Goal: Find contact information: Find contact information

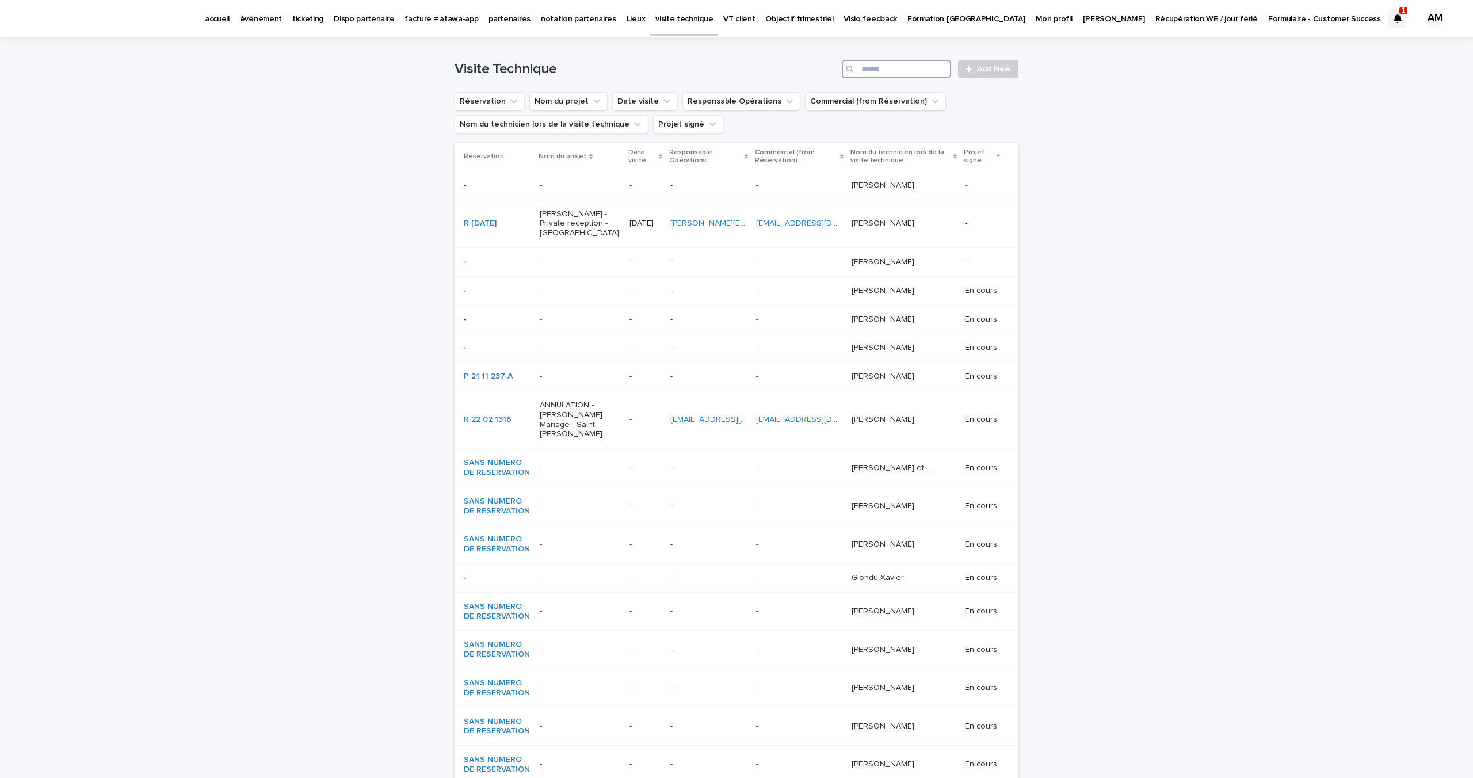
click at [900, 66] on input "Search" at bounding box center [896, 69] width 109 height 18
paste input "**********"
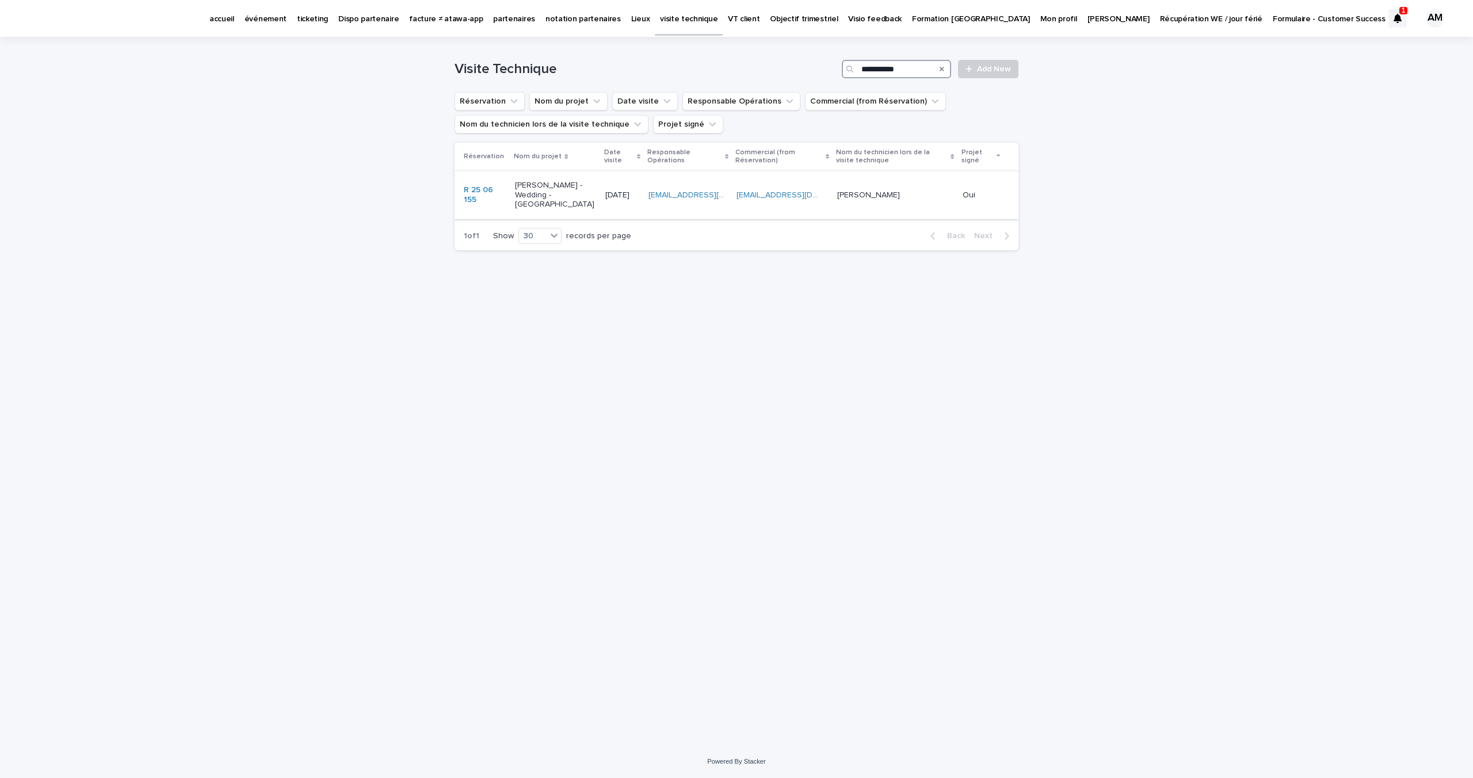
type input "**********"
click at [537, 189] on p "[PERSON_NAME] - Wedding - [GEOGRAPHIC_DATA]" at bounding box center [555, 195] width 81 height 29
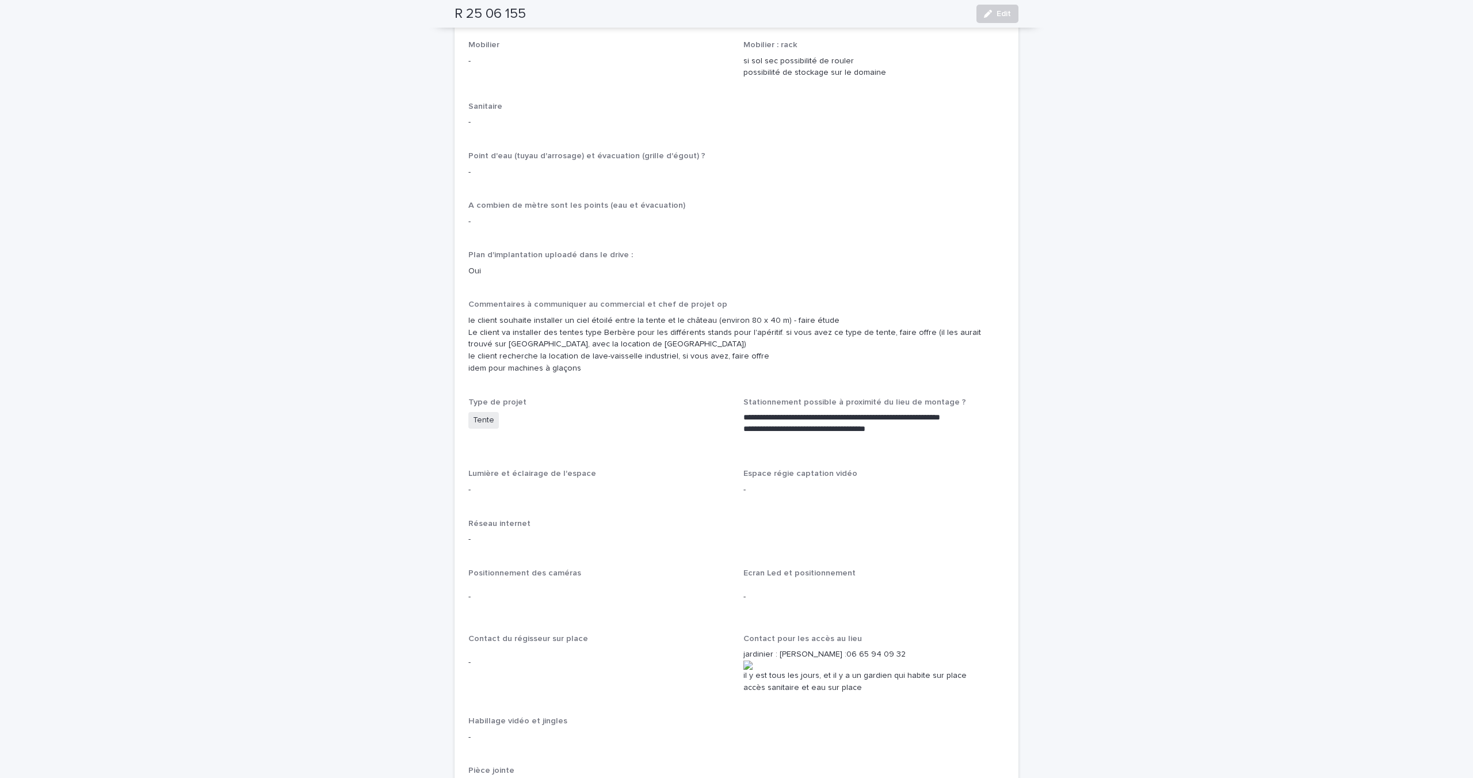
scroll to position [1287, 0]
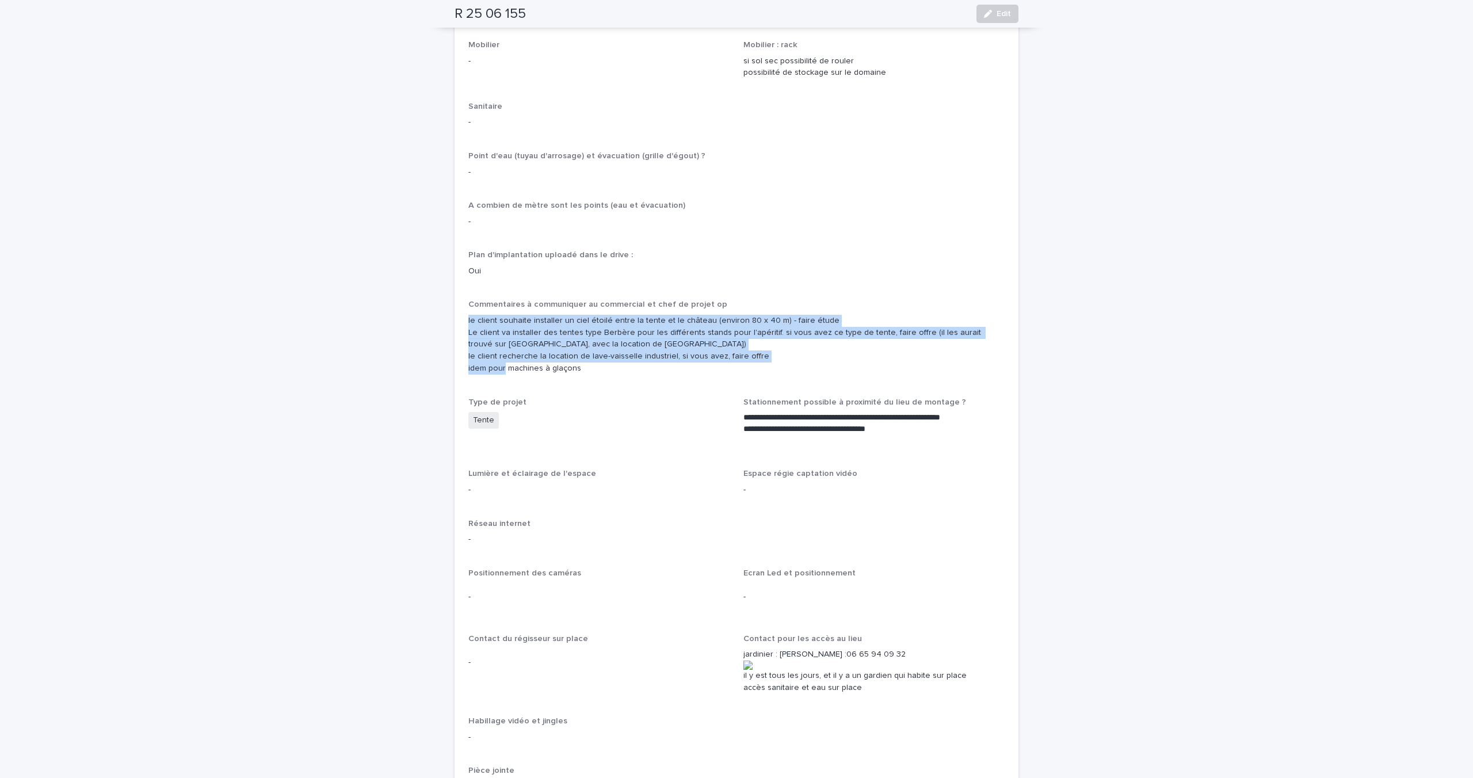
drag, startPoint x: 582, startPoint y: 345, endPoint x: 458, endPoint y: 301, distance: 131.9
click at [458, 301] on div "Attachments OUI Dimensions des accès principaux Portail largeur 344 cm le châte…" at bounding box center [737, 143] width 564 height 1893
copy p "le client souhaite installer un ciel étoilé entre la tente et le château (envir…"
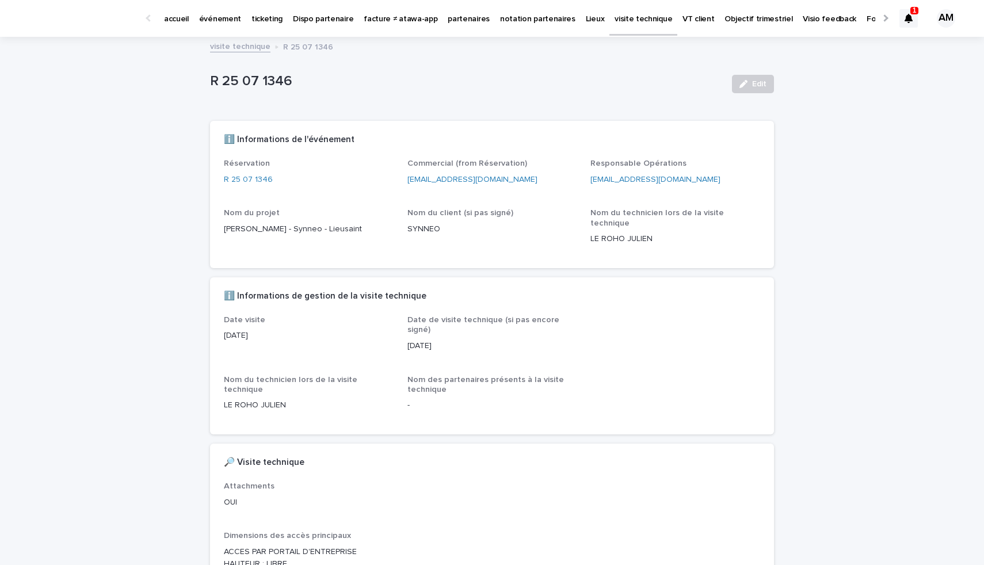
click at [453, 24] on p "partenaires" at bounding box center [469, 12] width 42 height 24
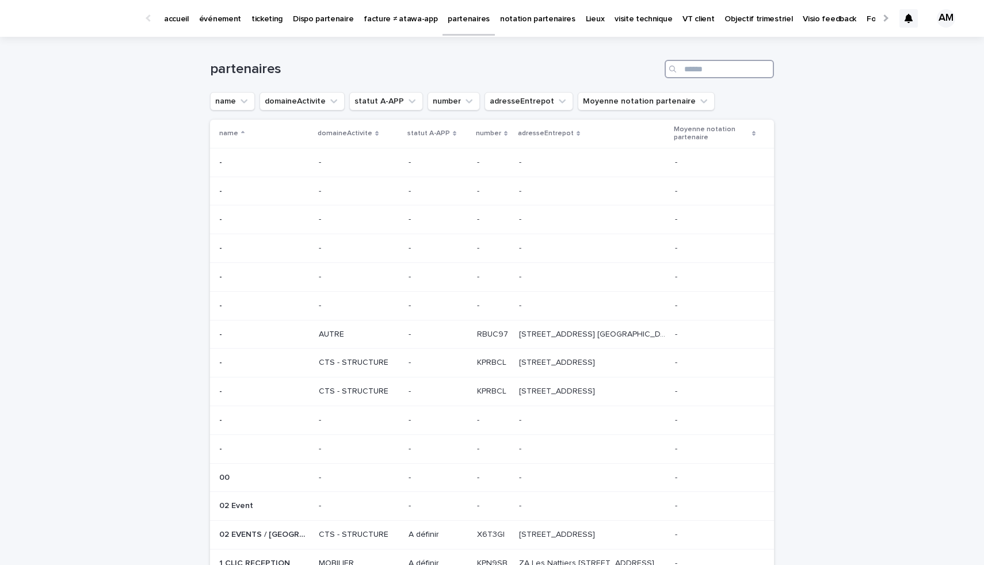
click at [703, 69] on input "Search" at bounding box center [719, 69] width 109 height 18
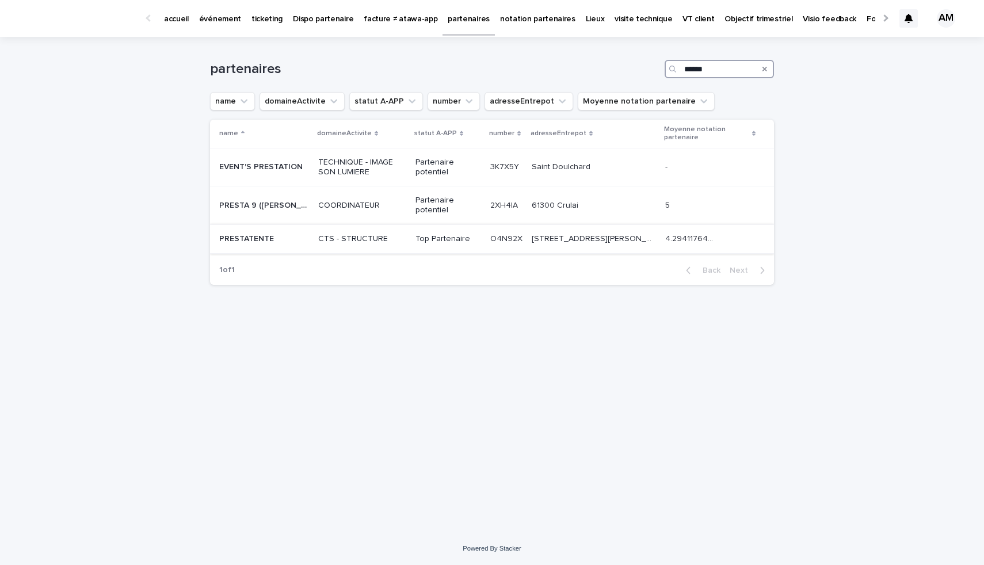
type input "******"
click at [262, 245] on div "PRESTATENTE PRESTATENTE" at bounding box center [264, 239] width 90 height 19
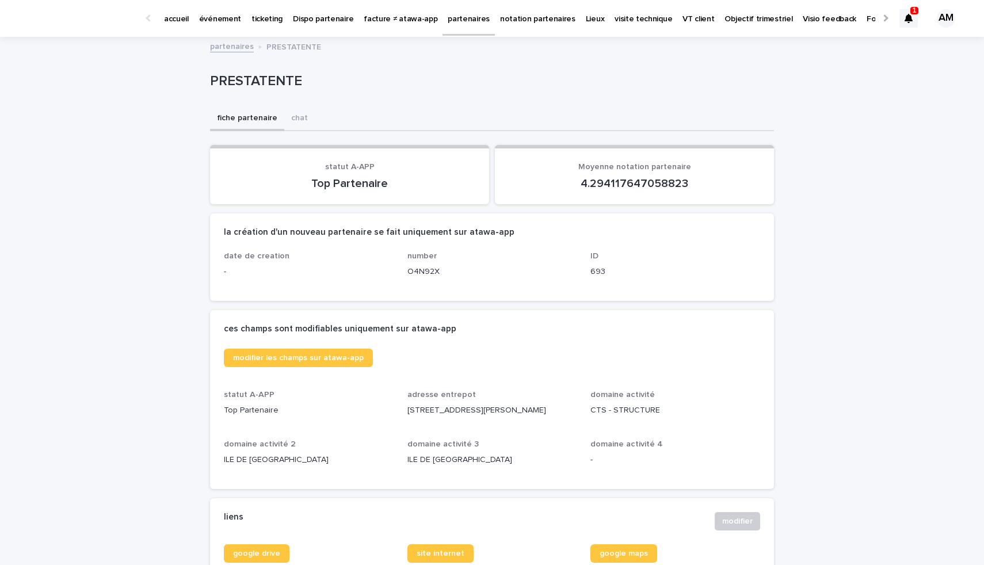
click at [452, 17] on p "partenaires" at bounding box center [469, 12] width 42 height 24
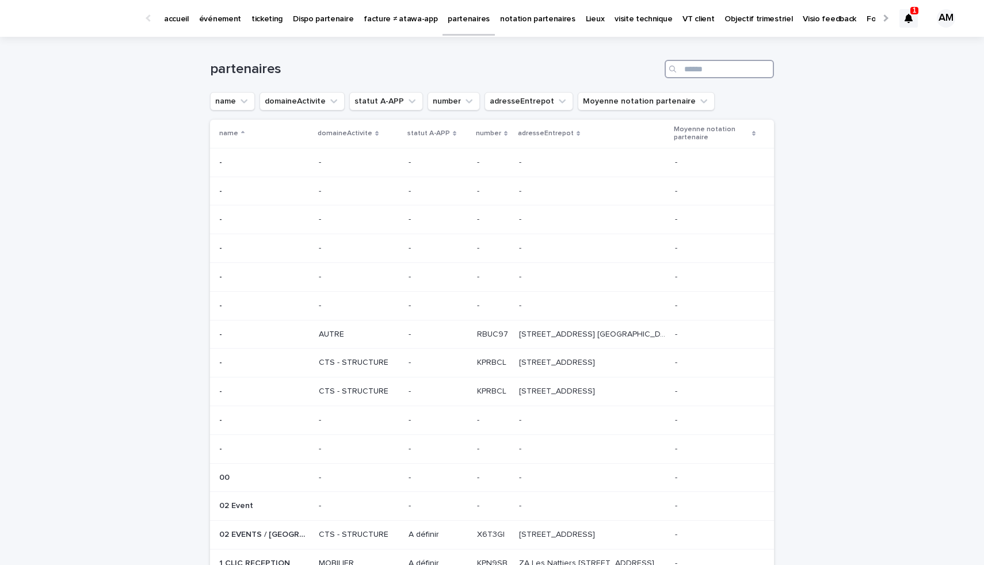
click at [693, 71] on input "Search" at bounding box center [719, 69] width 109 height 18
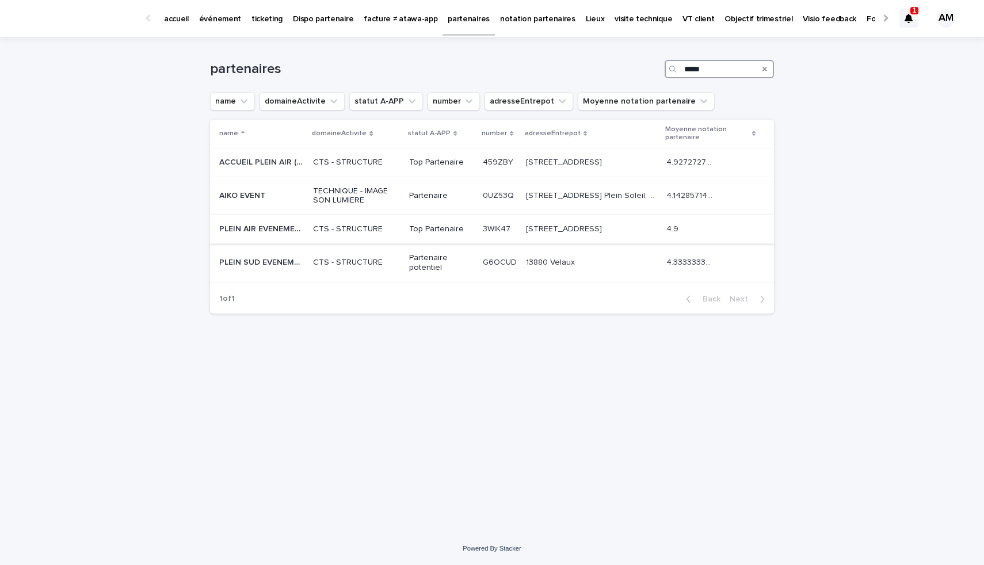
type input "*****"
click at [259, 232] on p "PLEIN AIR EVENEMENT" at bounding box center [262, 228] width 87 height 12
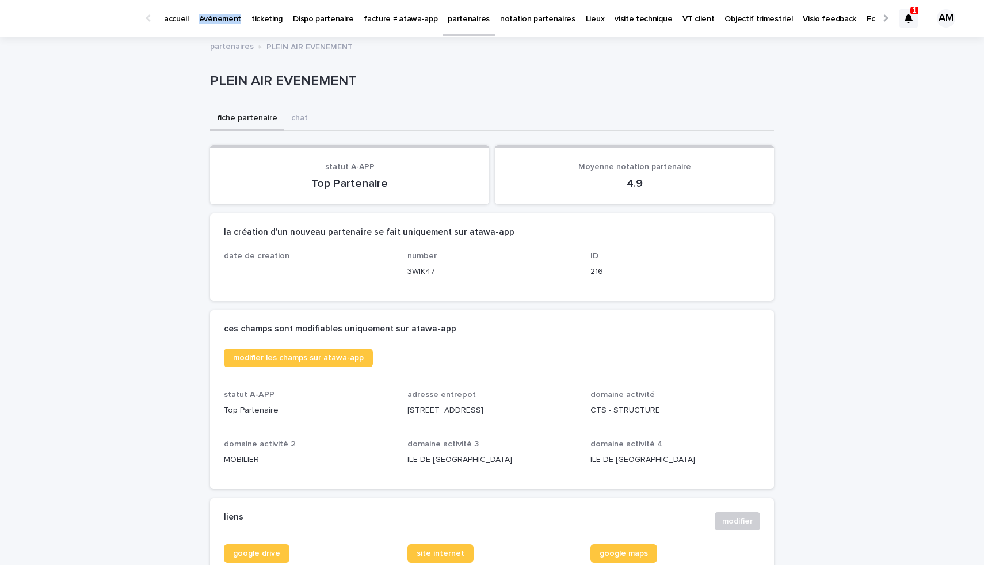
click at [213, 20] on p "événement" at bounding box center [220, 12] width 42 height 24
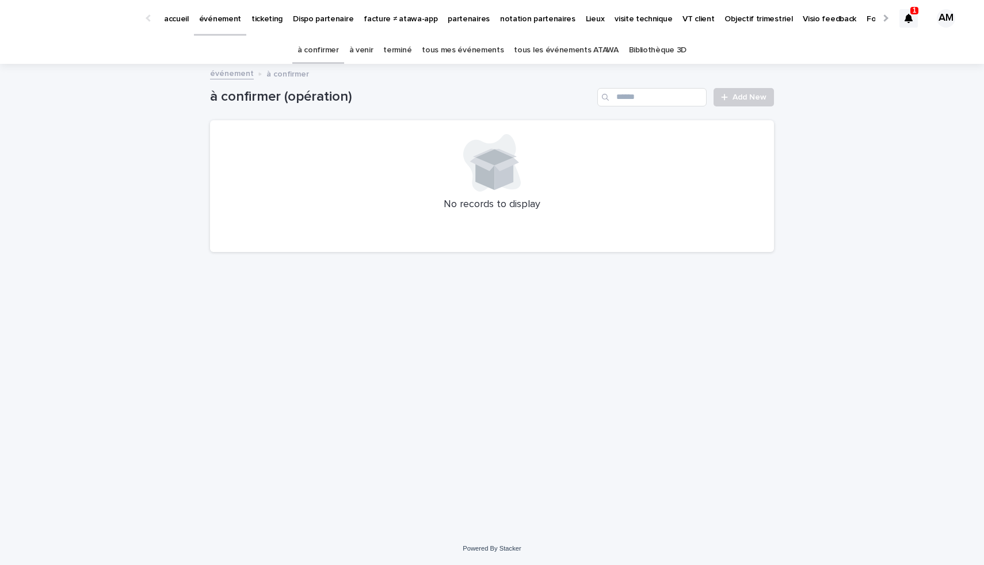
click at [365, 55] on link "à venir" at bounding box center [361, 50] width 24 height 27
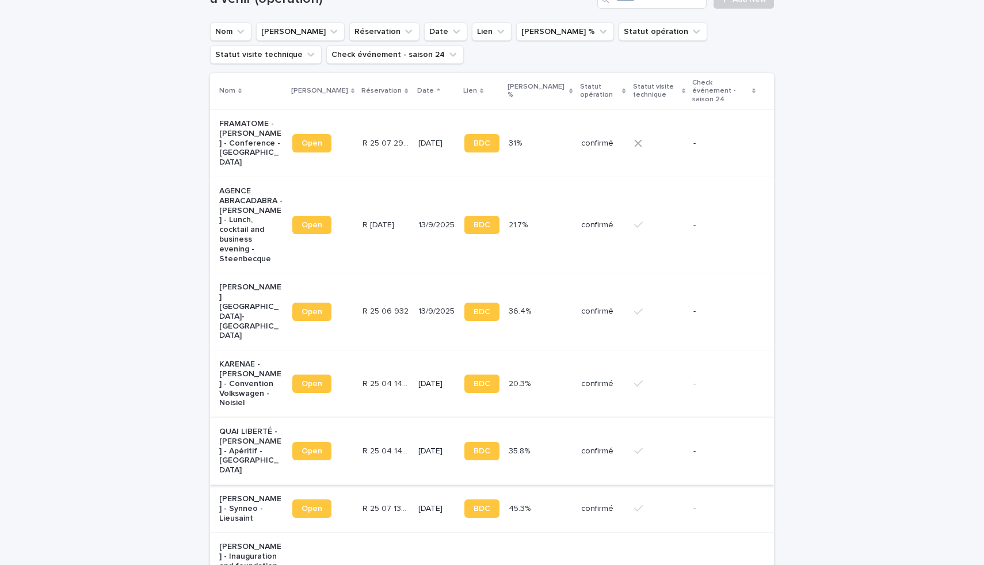
scroll to position [99, 0]
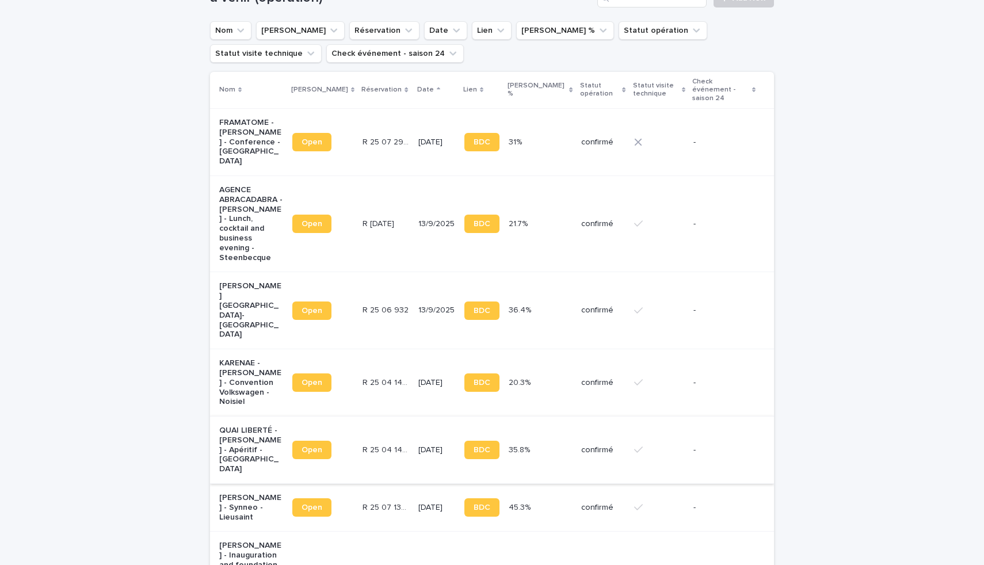
click at [219, 541] on p "[PERSON_NAME] - Inauguration and foundation stone ceremony - [GEOGRAPHIC_DATA]" at bounding box center [251, 575] width 64 height 68
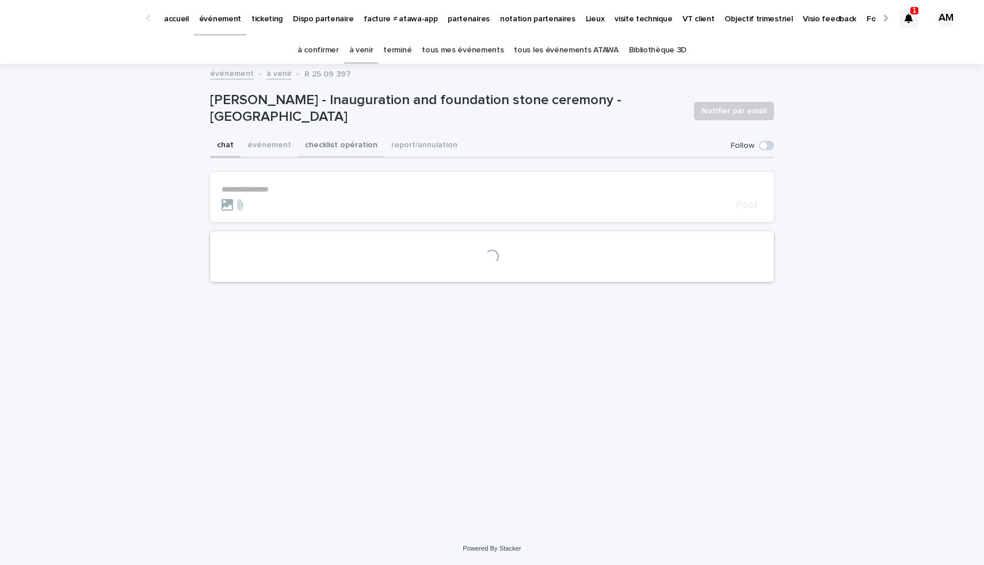
click at [331, 150] on button "checklist opération" at bounding box center [341, 146] width 86 height 24
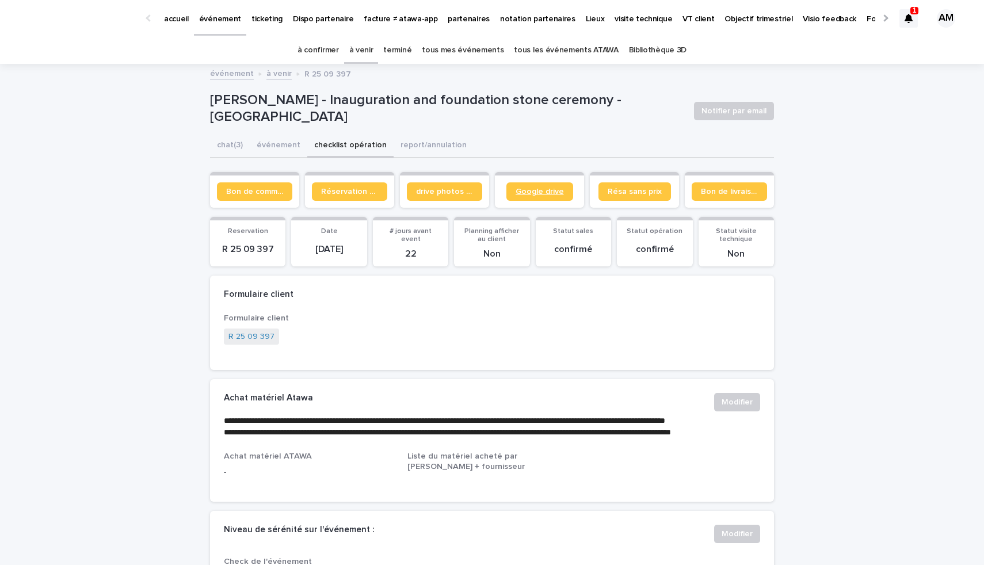
click at [524, 195] on span "Google drive" at bounding box center [540, 192] width 48 height 8
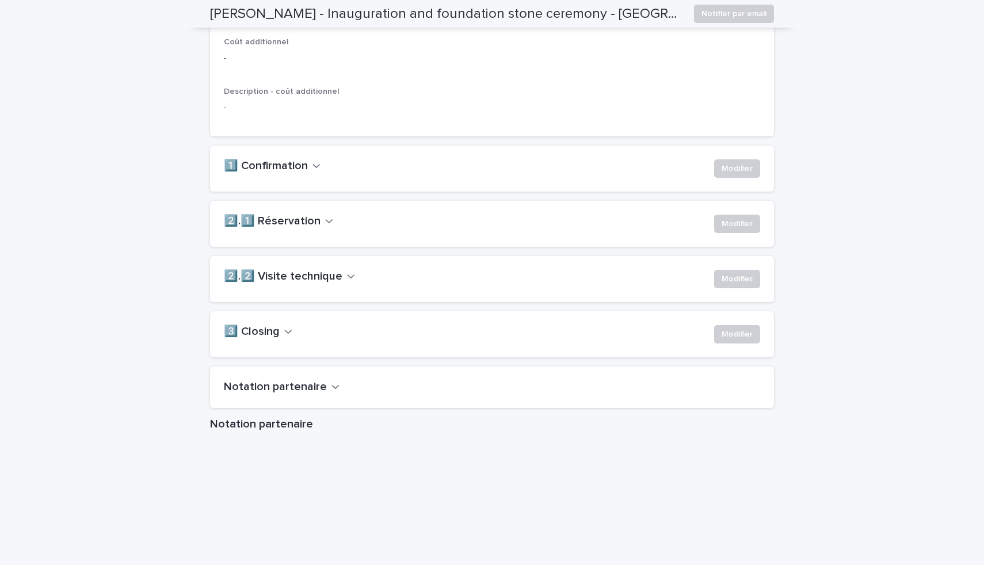
scroll to position [744, 0]
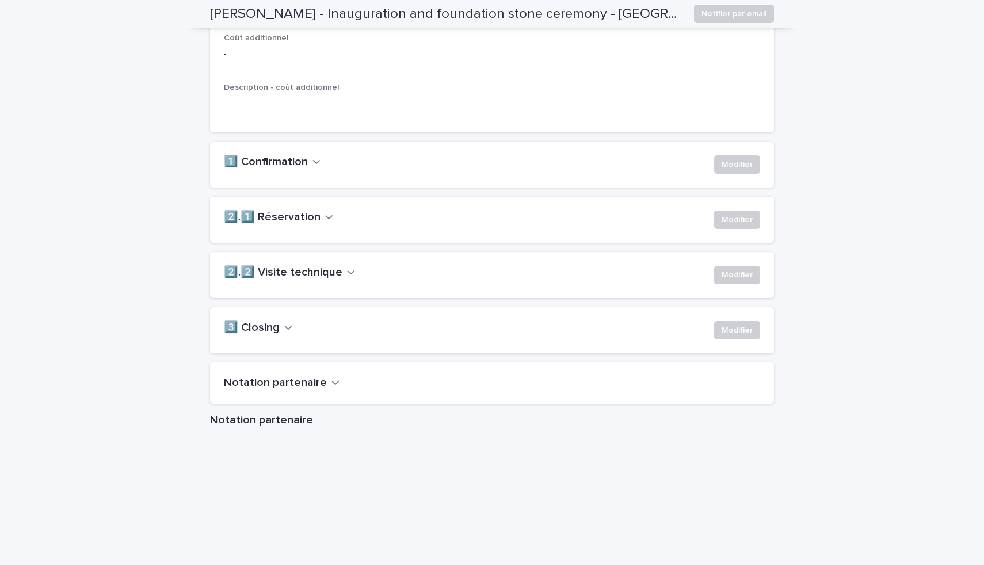
click at [342, 280] on button "2️⃣.2️⃣ Visite technique" at bounding box center [289, 273] width 131 height 14
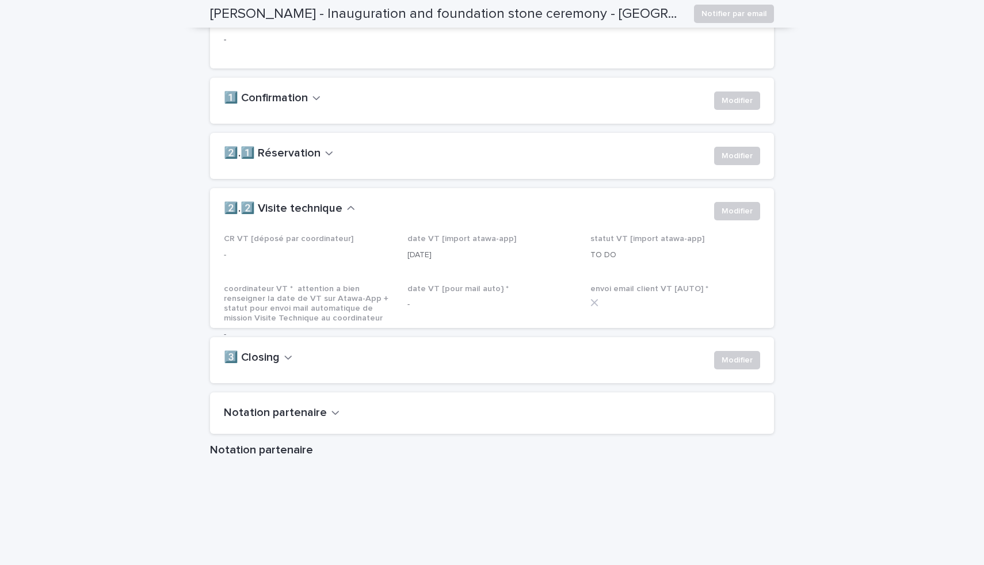
scroll to position [808, 0]
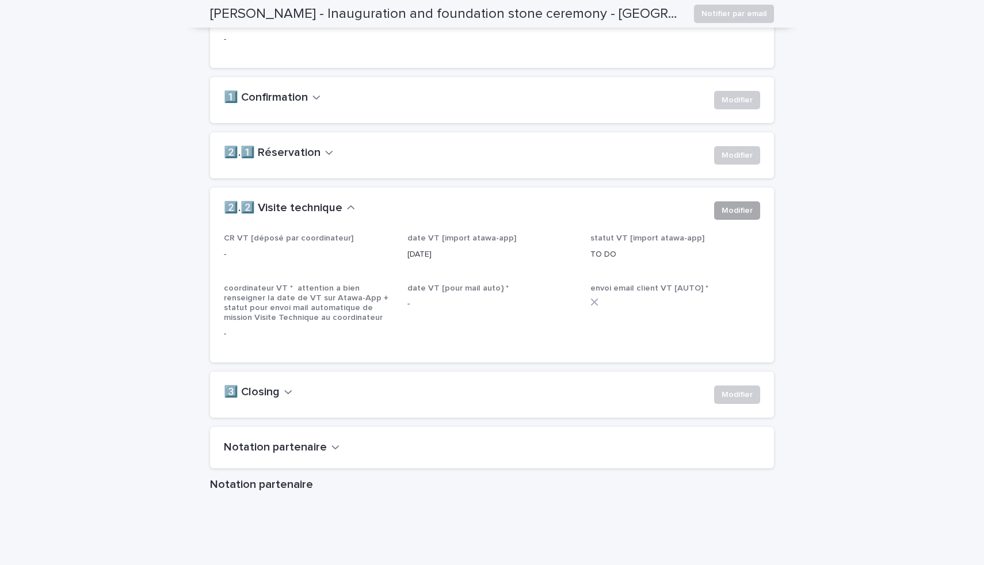
click at [742, 216] on span "Modifier" at bounding box center [737, 211] width 31 height 12
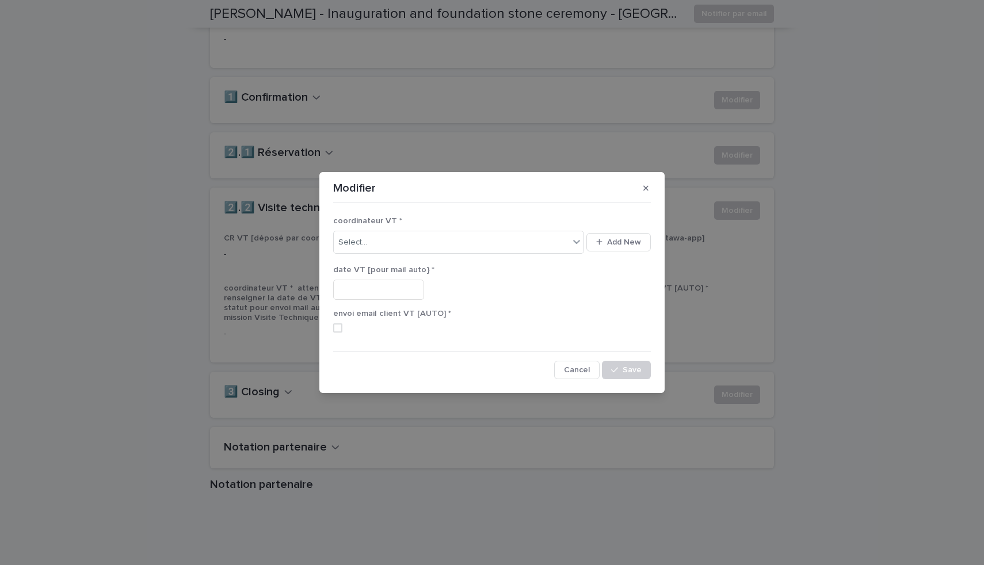
click at [495, 148] on div "Modifier coordinateur VT * Select... Add New date VT [pour mail auto} * envoi e…" at bounding box center [492, 282] width 984 height 565
click at [648, 191] on button "button" at bounding box center [645, 188] width 19 height 18
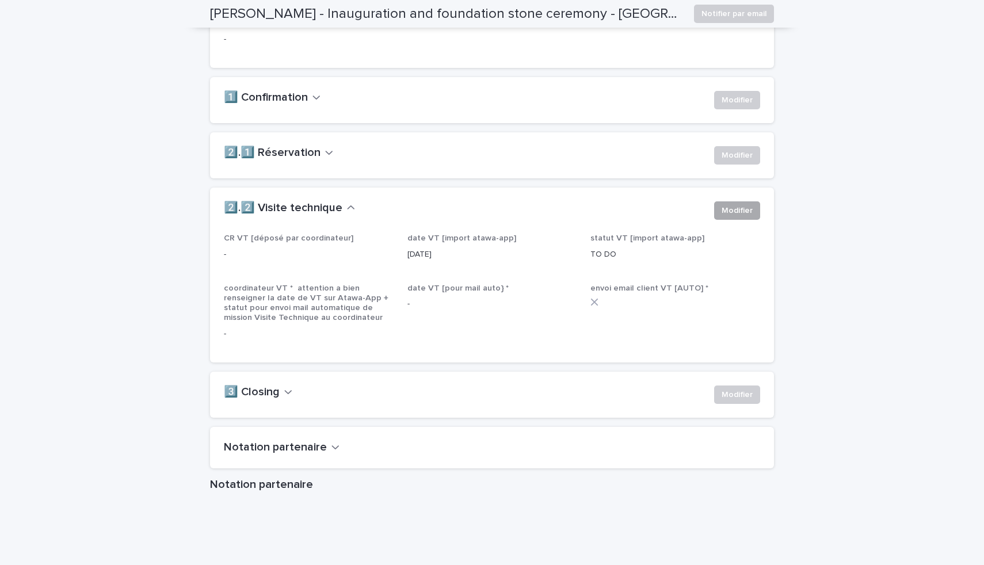
click at [741, 216] on span "Modifier" at bounding box center [737, 211] width 31 height 12
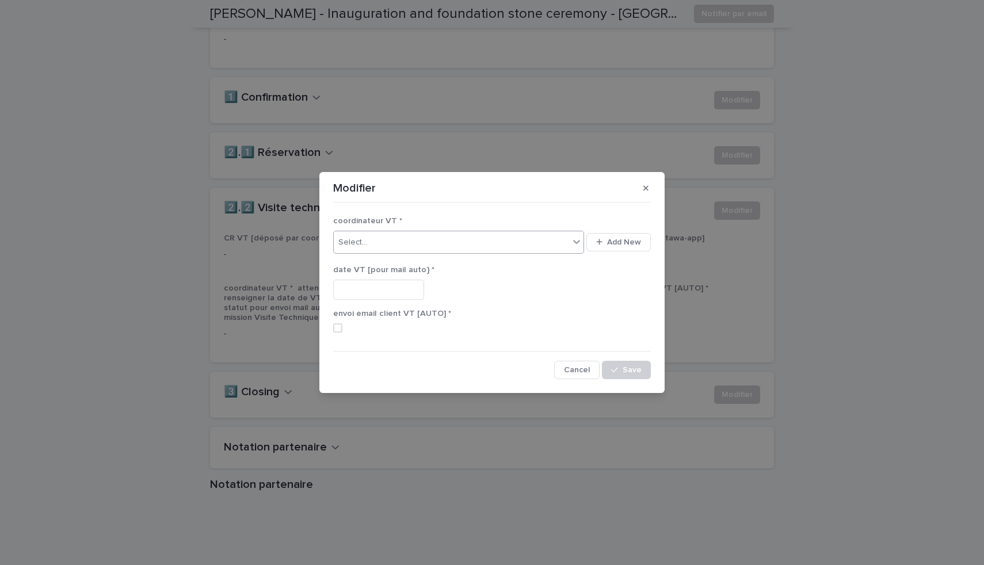
click at [465, 238] on div "Select..." at bounding box center [451, 242] width 235 height 19
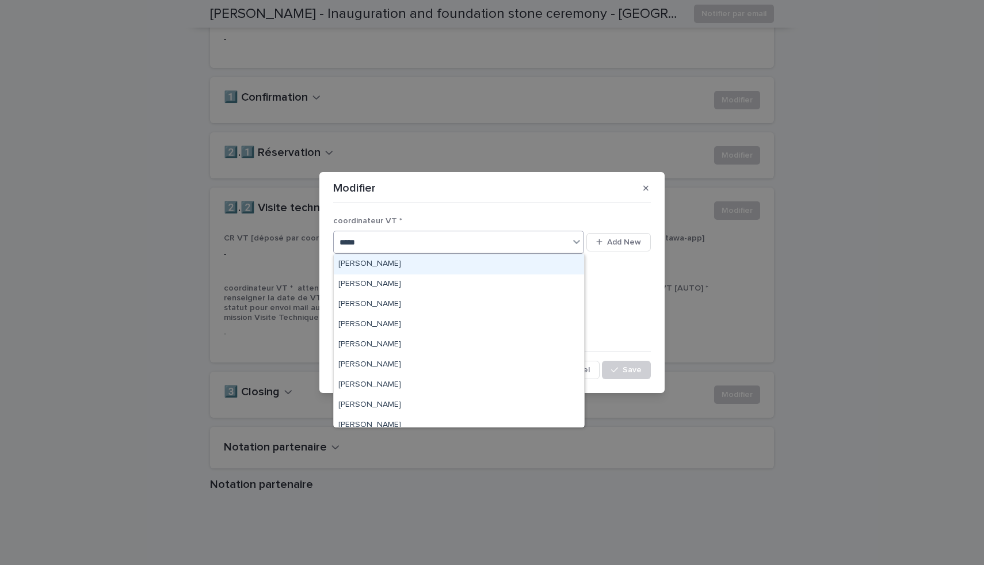
type input "******"
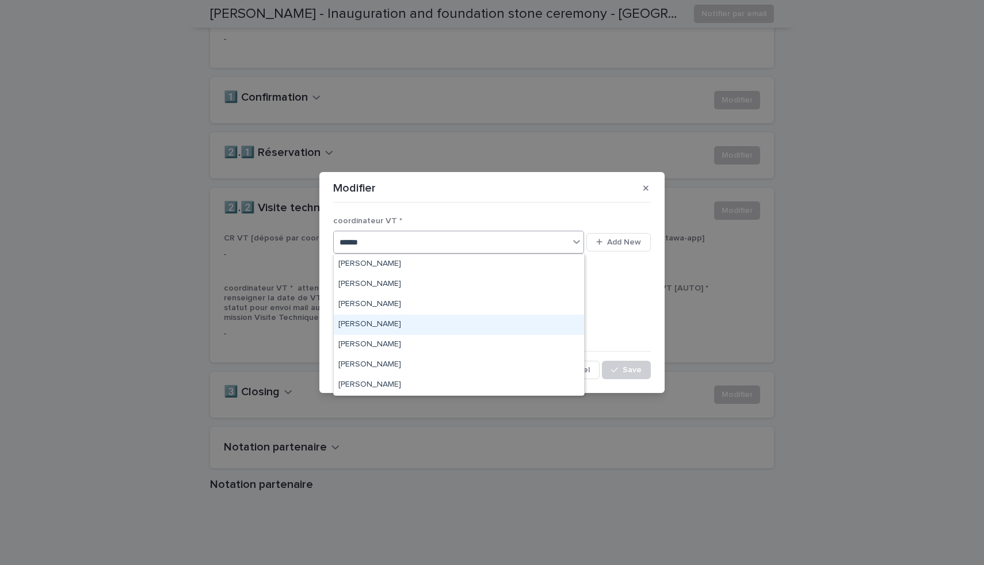
click at [377, 323] on div "[PERSON_NAME]" at bounding box center [459, 325] width 250 height 20
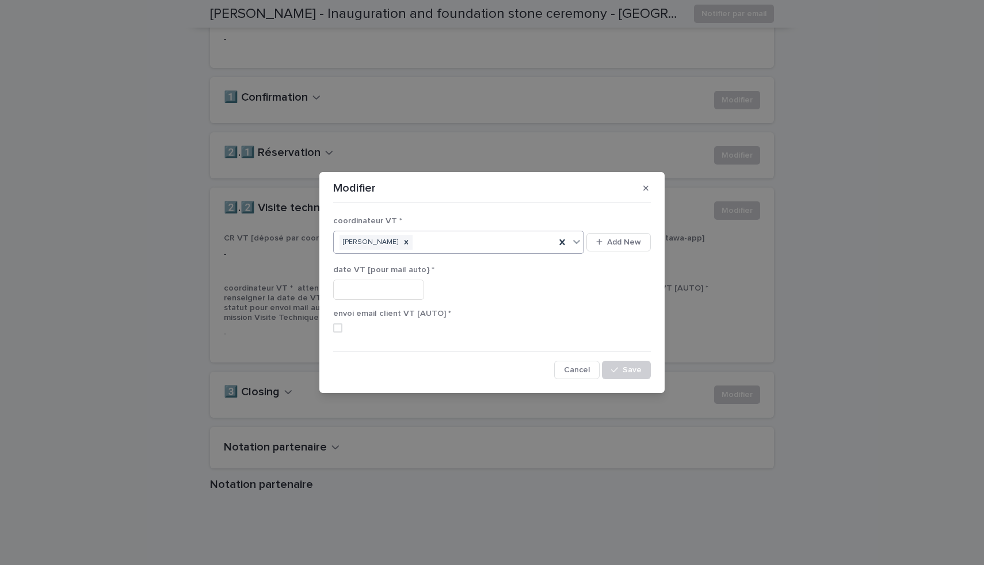
click at [405, 288] on input "text" at bounding box center [378, 290] width 91 height 20
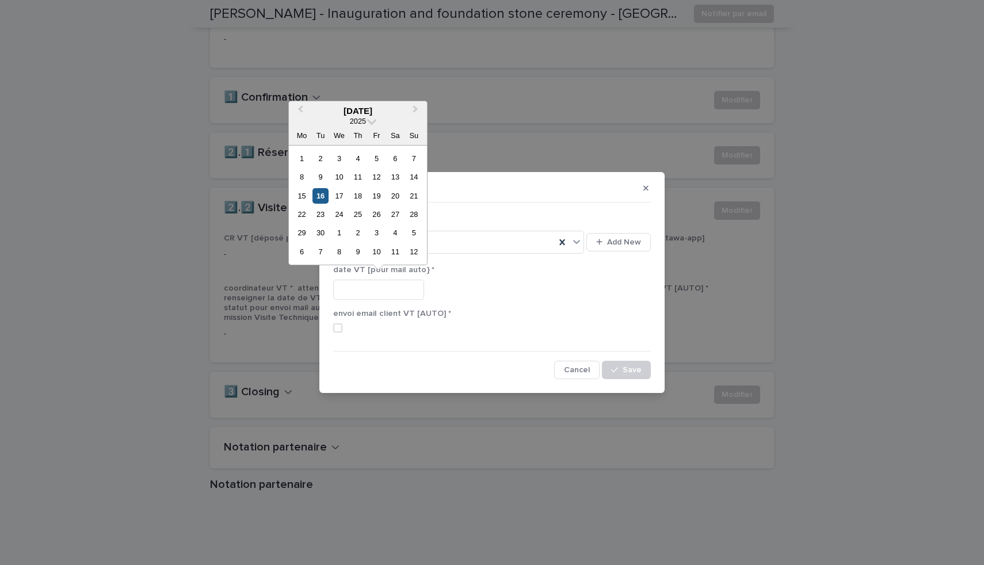
click at [322, 200] on div "16" at bounding box center [320, 196] width 16 height 16
type input "**********"
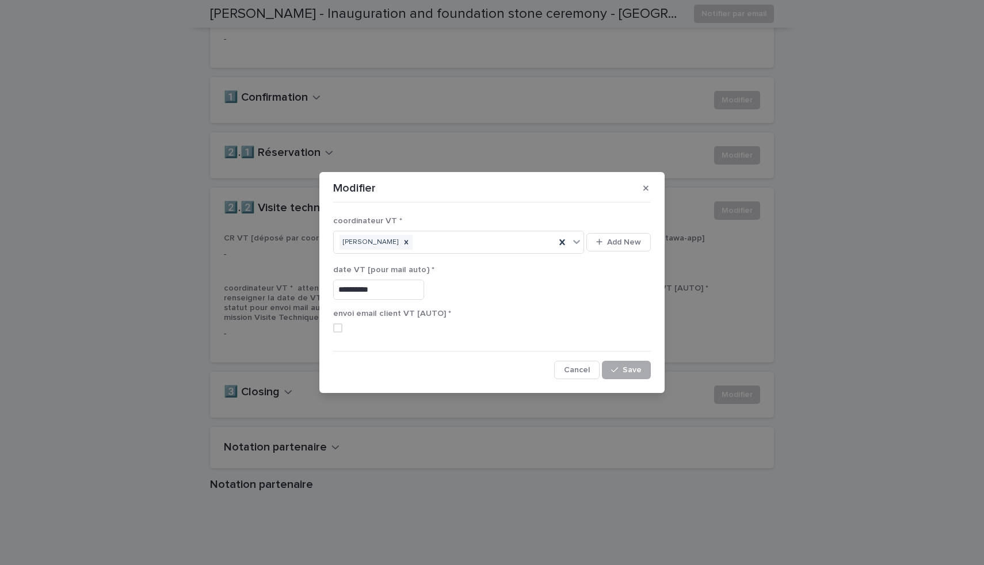
click at [631, 372] on span "Save" at bounding box center [632, 370] width 19 height 8
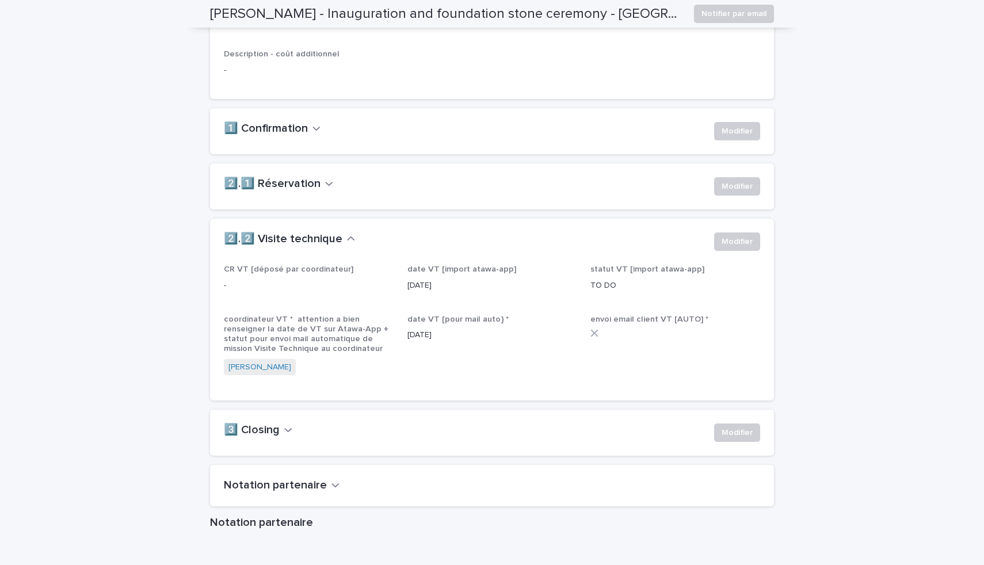
scroll to position [777, 0]
click at [317, 192] on button "2️⃣.1️⃣ Réservation" at bounding box center [278, 185] width 109 height 14
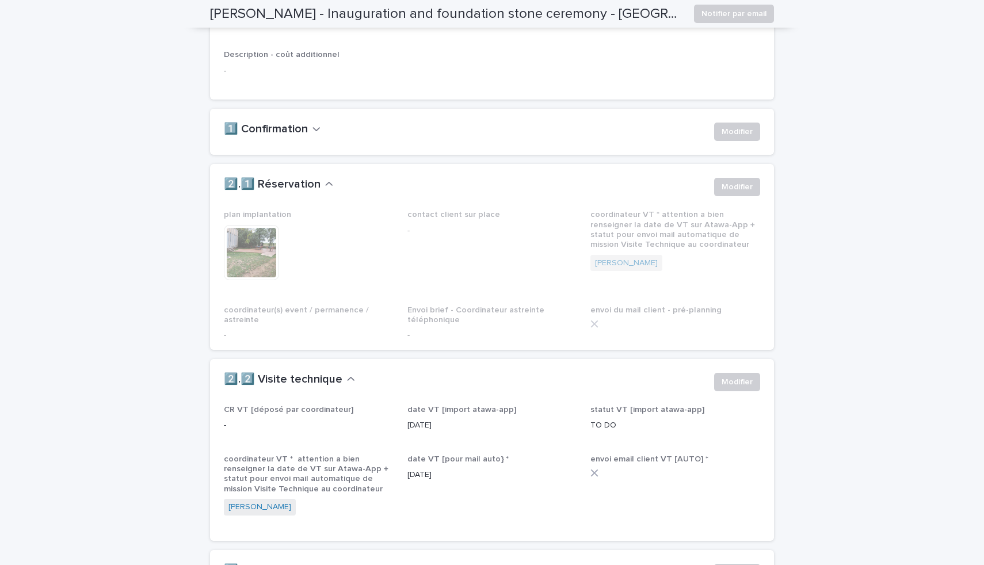
scroll to position [906, 0]
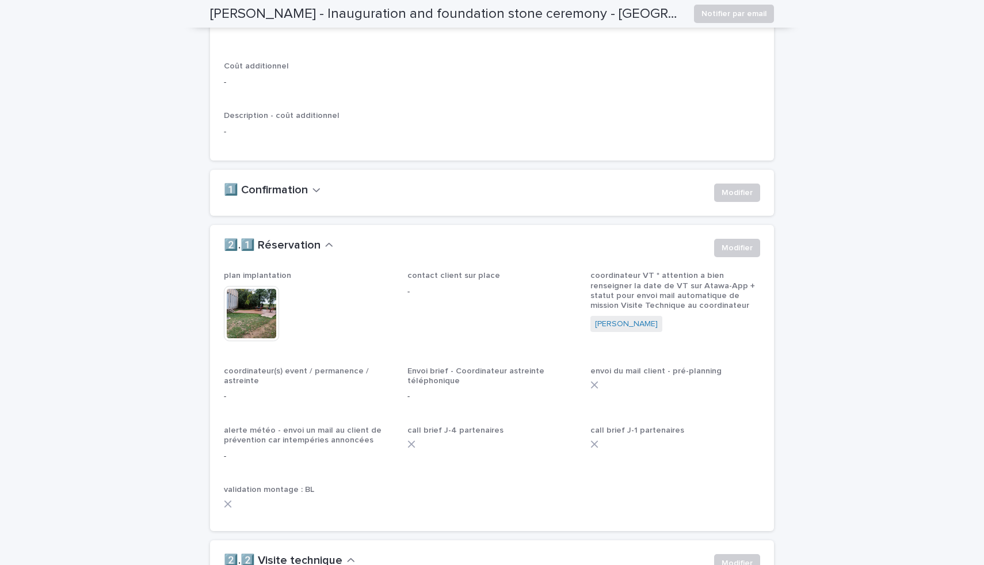
click at [325, 250] on icon "button" at bounding box center [329, 245] width 8 height 10
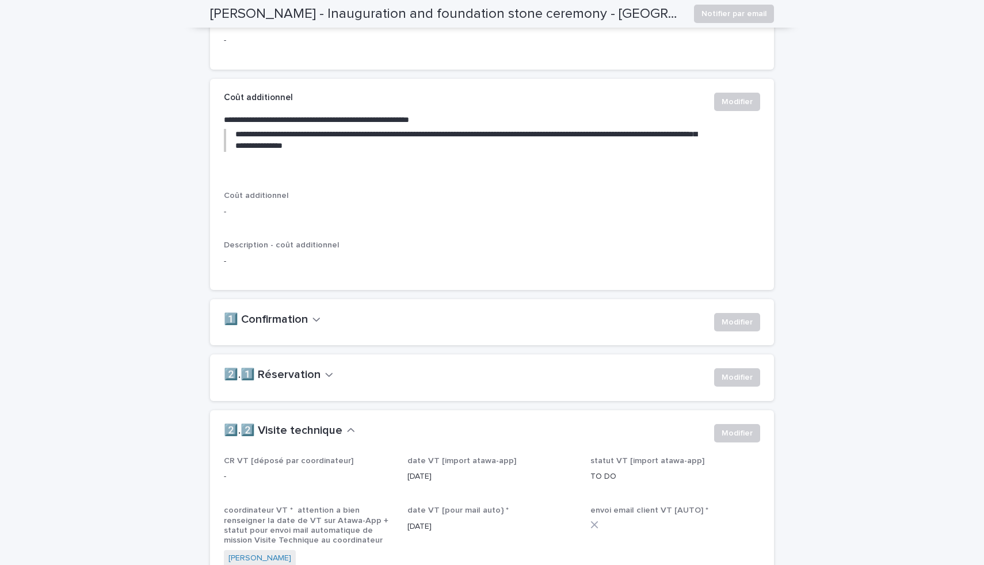
scroll to position [586, 0]
click at [325, 380] on icon "button" at bounding box center [329, 374] width 8 height 10
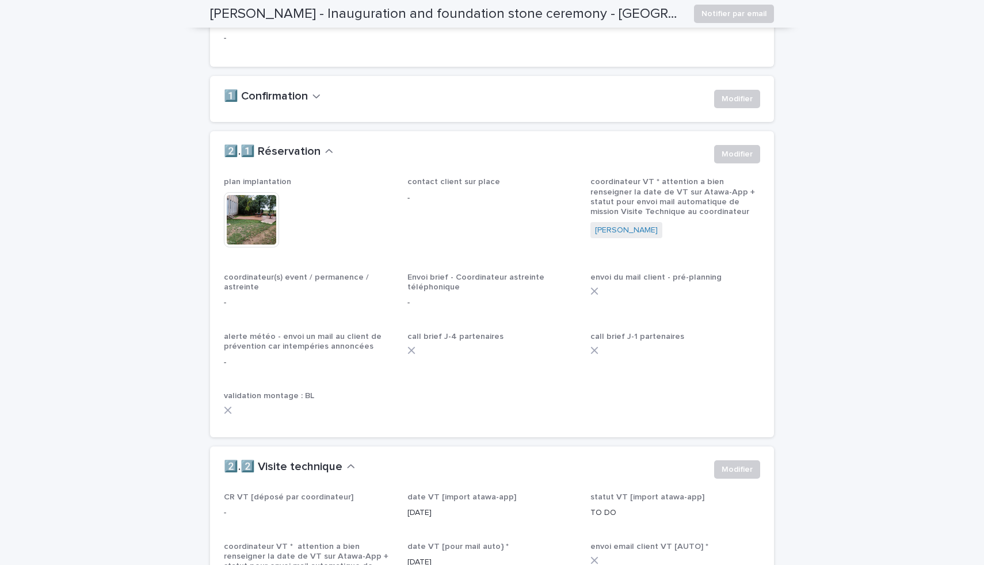
scroll to position [832, 0]
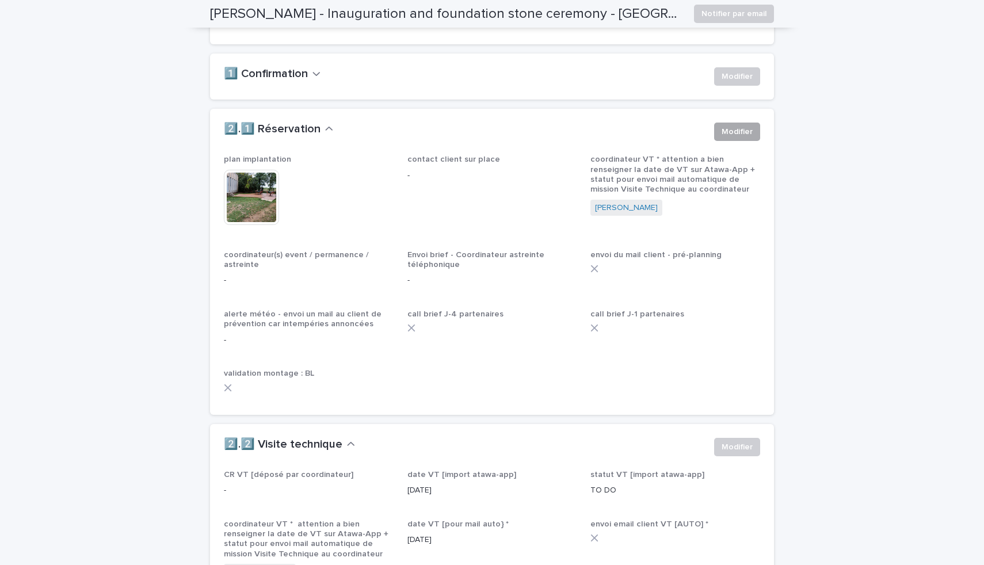
click at [738, 141] on button "Modifier" at bounding box center [737, 132] width 46 height 18
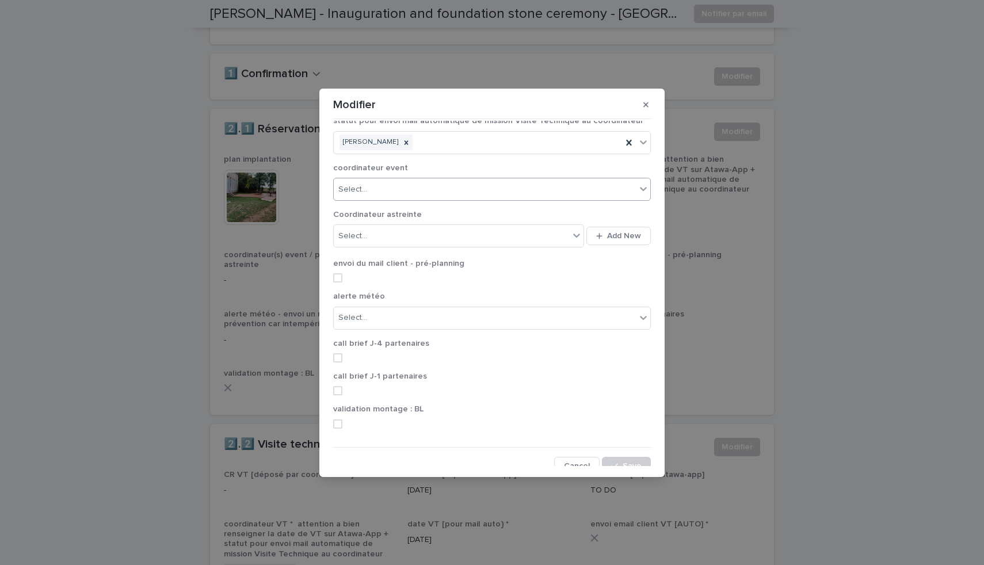
scroll to position [0, 0]
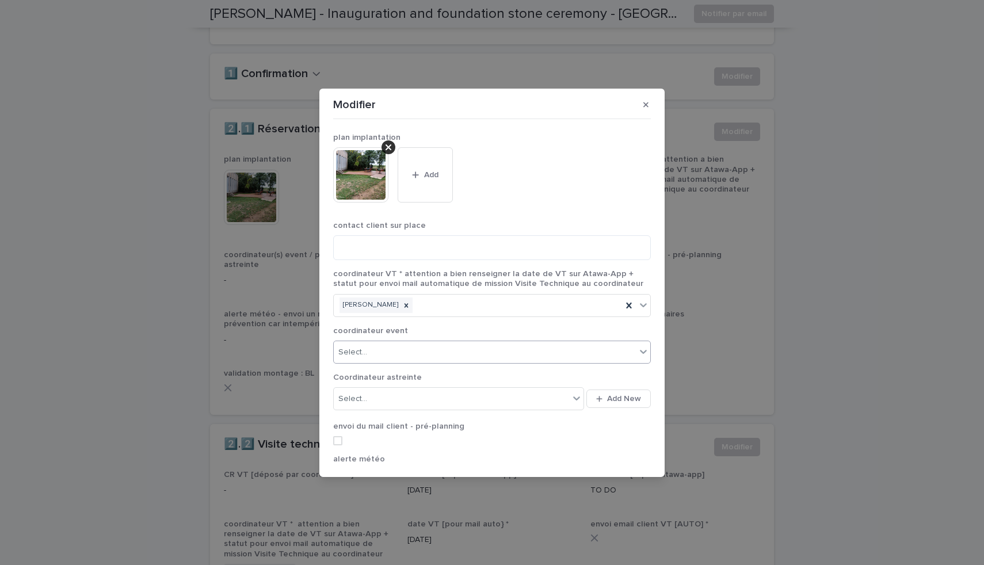
click at [385, 358] on div "Select..." at bounding box center [485, 352] width 302 height 19
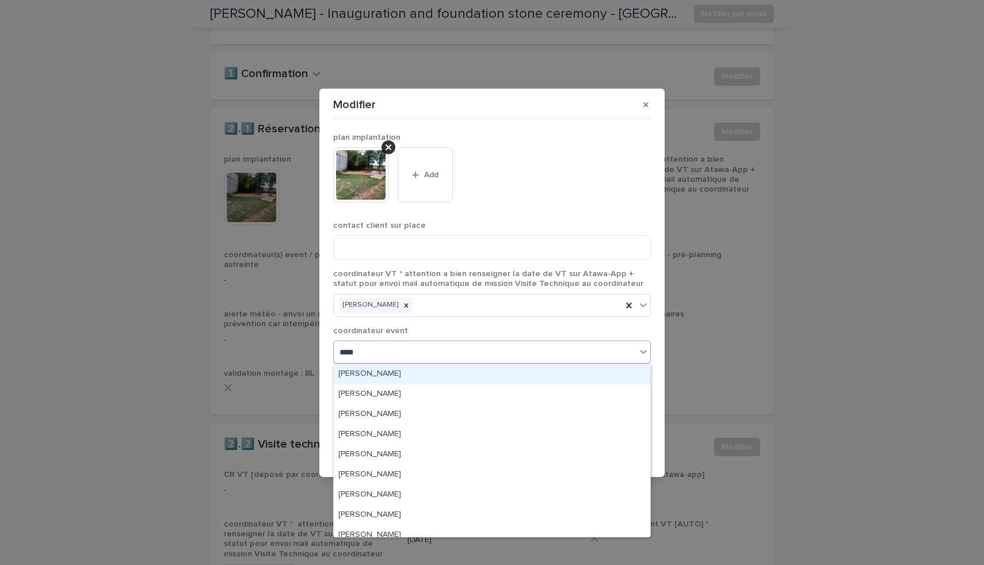
type input "******"
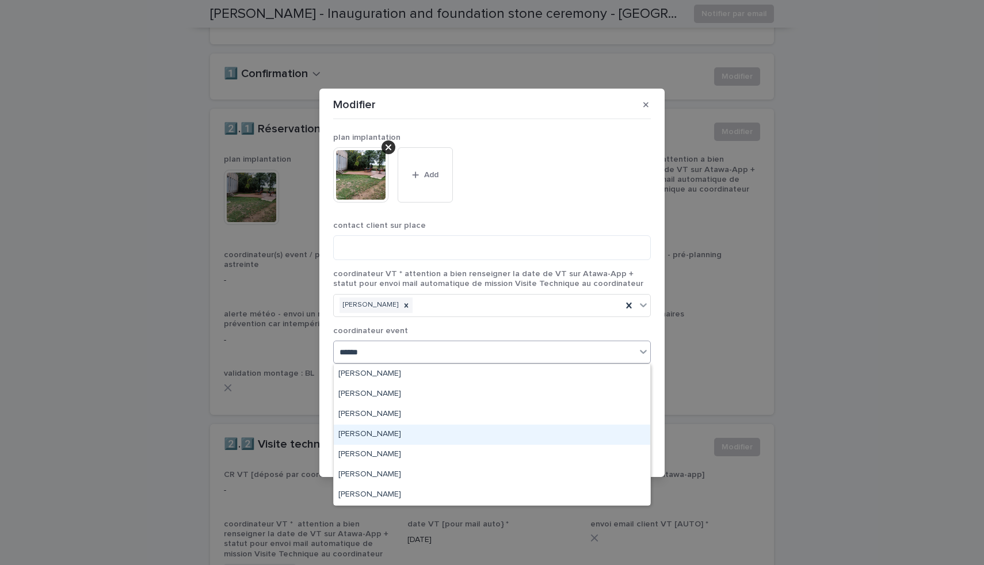
click at [384, 436] on div "[PERSON_NAME]" at bounding box center [492, 435] width 316 height 20
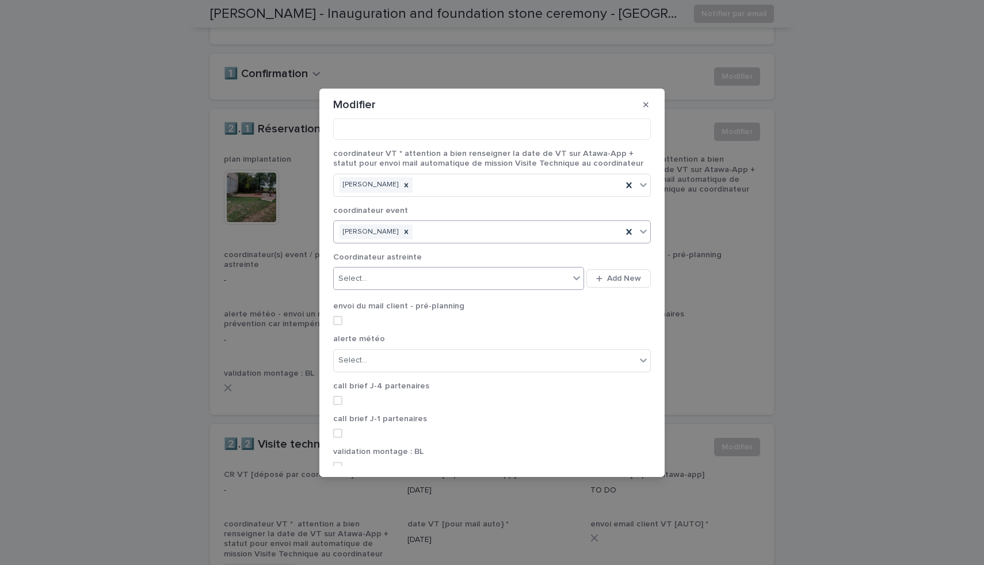
scroll to position [172, 0]
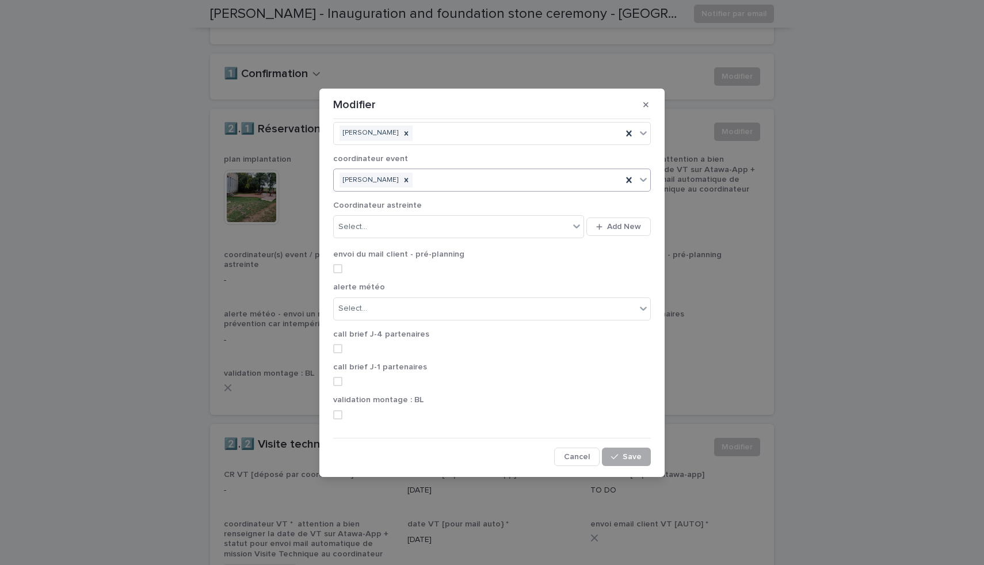
click at [628, 455] on span "Save" at bounding box center [632, 457] width 19 height 8
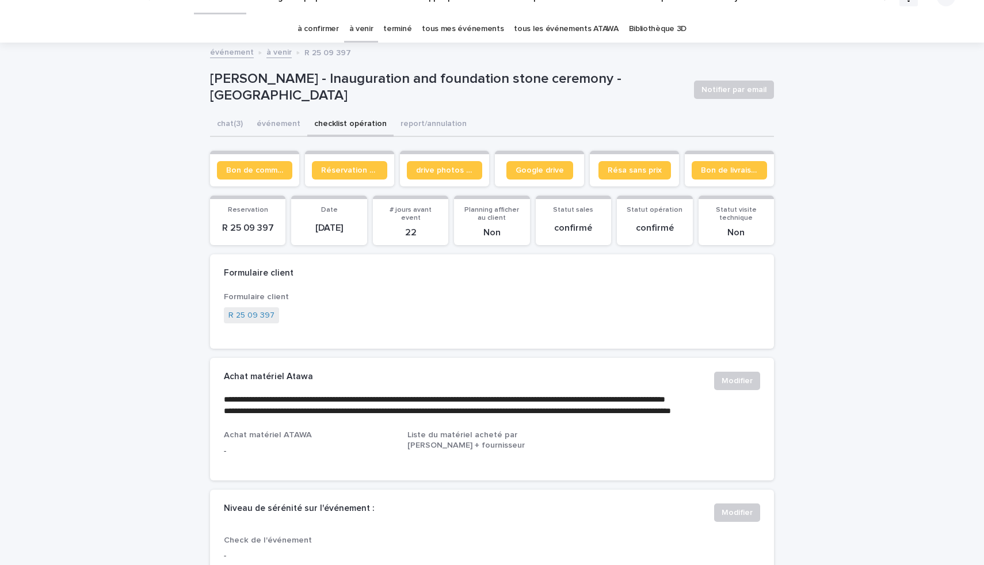
scroll to position [0, 0]
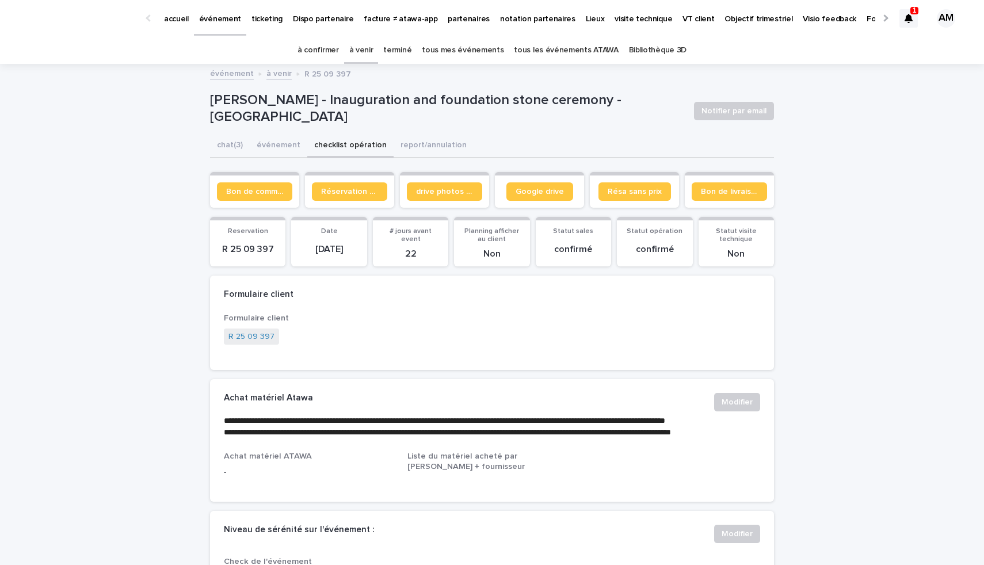
click at [466, 17] on p "partenaires" at bounding box center [469, 12] width 42 height 24
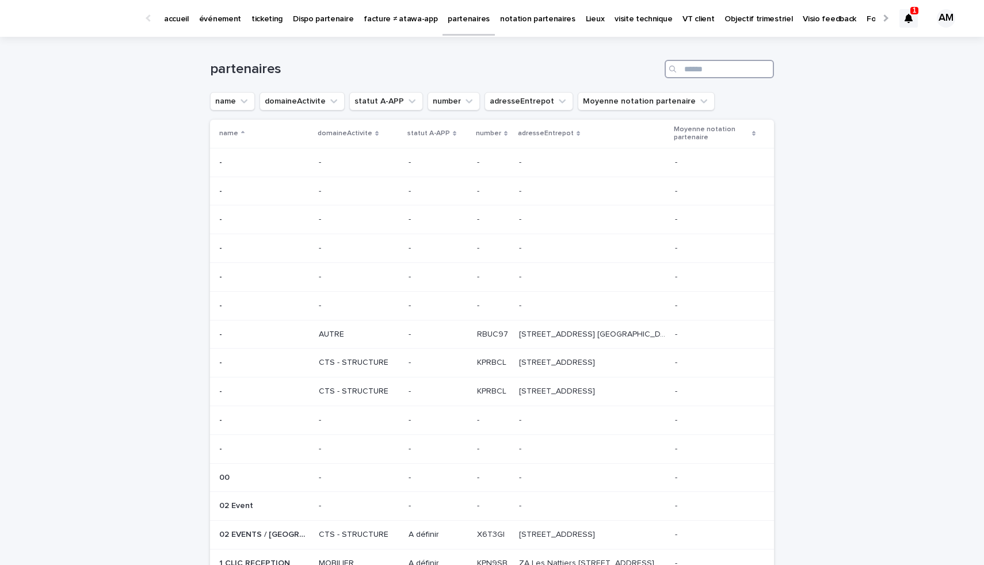
click at [712, 69] on input "Search" at bounding box center [719, 69] width 109 height 18
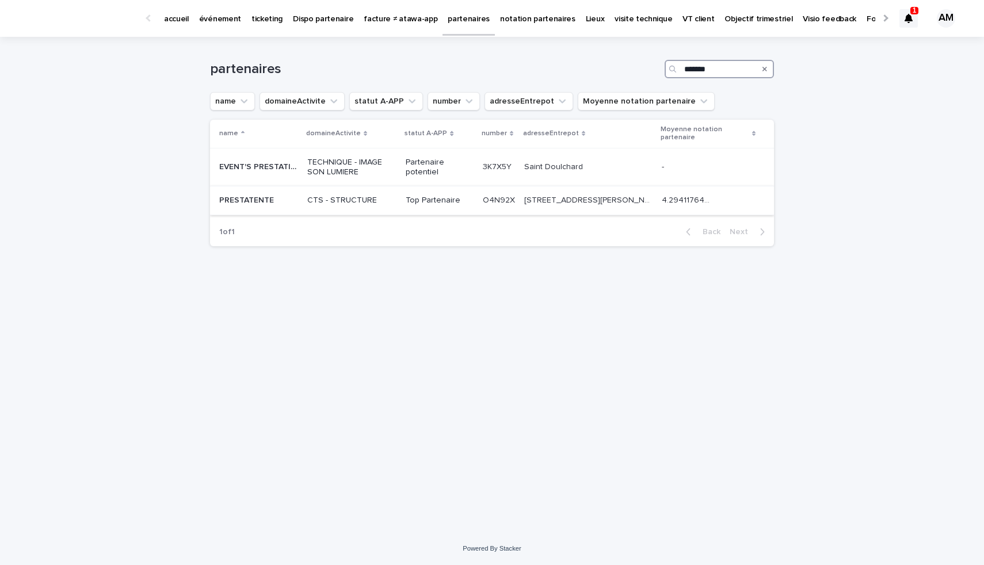
type input "*******"
click at [278, 201] on p at bounding box center [258, 201] width 79 height 10
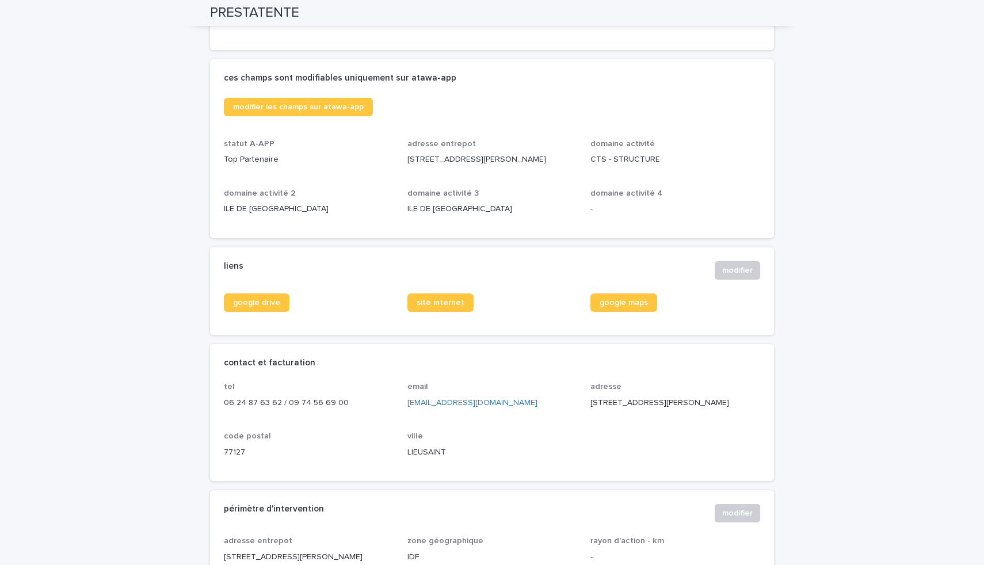
scroll to position [265, 0]
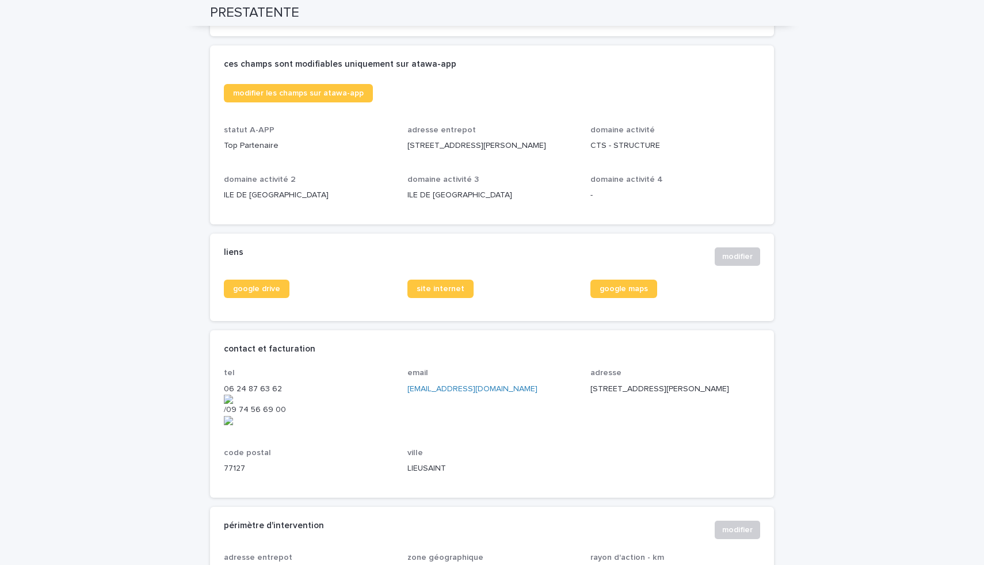
drag, startPoint x: 407, startPoint y: 145, endPoint x: 577, endPoint y: 145, distance: 170.3
click at [577, 145] on div "modifier les champs sur atawa-app statut A-APP Top Partenaire adresse entrepot …" at bounding box center [492, 147] width 536 height 127
copy p "[STREET_ADDRESS][PERSON_NAME]"
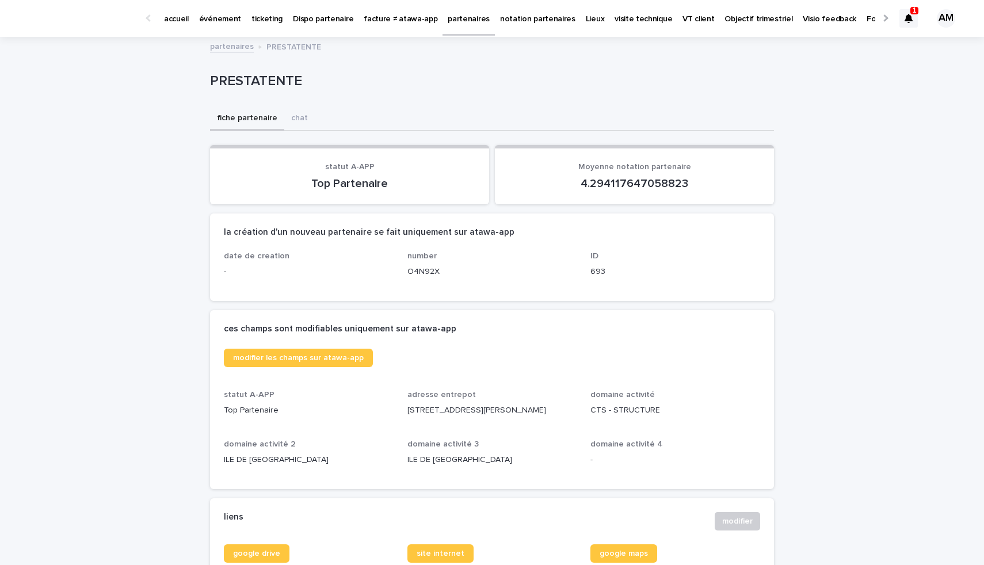
click at [448, 16] on p "partenaires" at bounding box center [469, 12] width 42 height 24
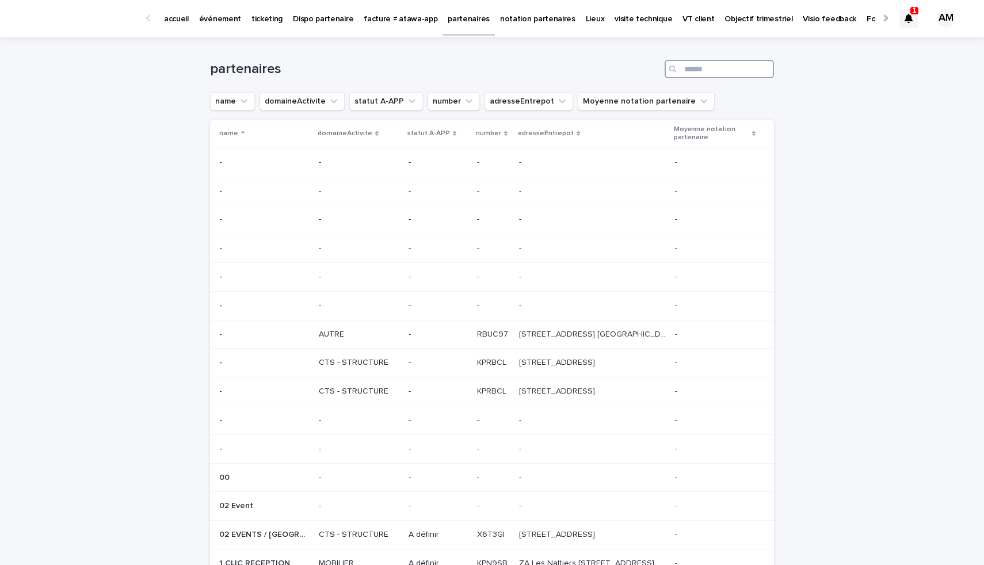
click at [694, 64] on input "Search" at bounding box center [719, 69] width 109 height 18
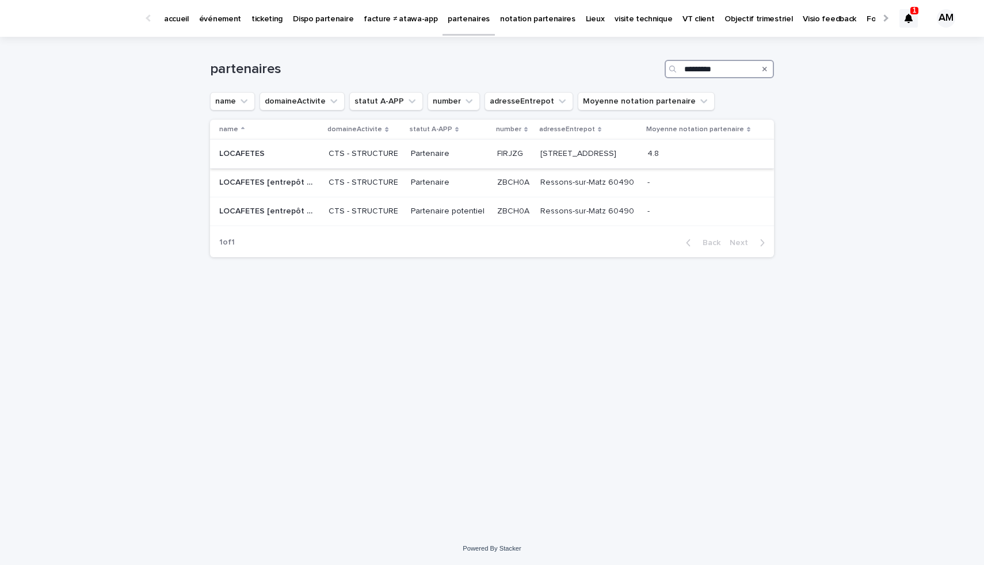
type input "*********"
click at [296, 159] on p at bounding box center [267, 154] width 96 height 10
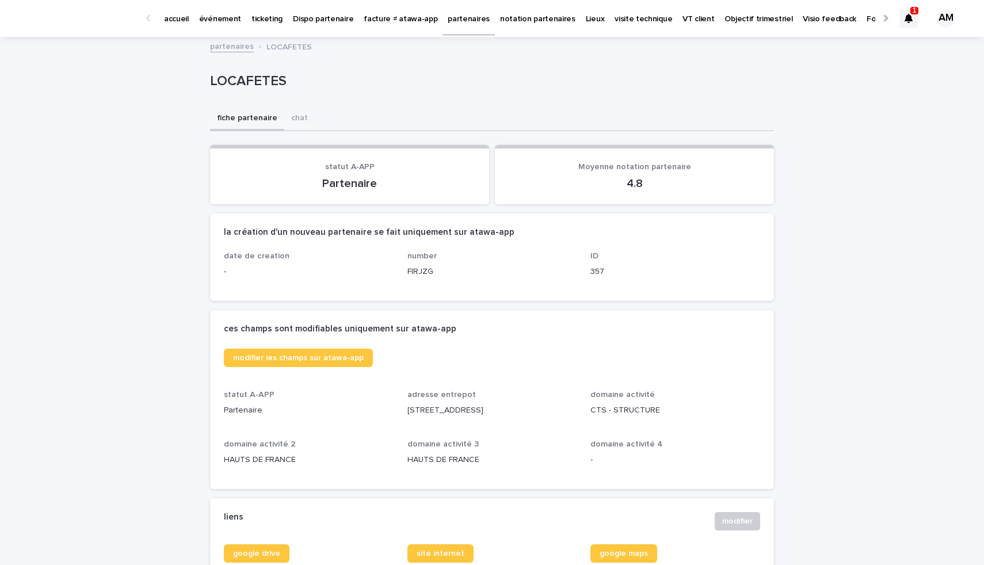
click at [462, 17] on p "partenaires" at bounding box center [469, 12] width 42 height 24
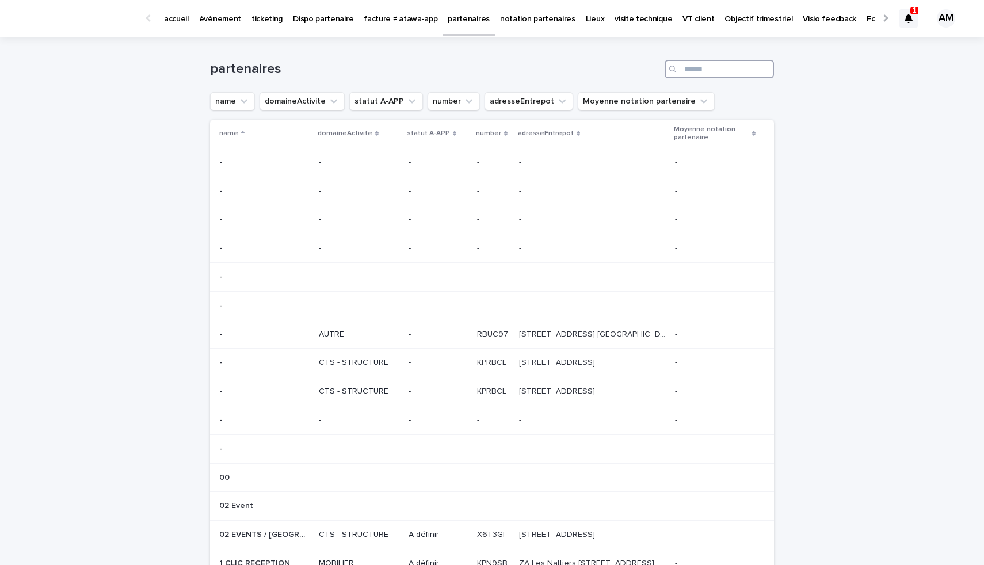
click at [686, 71] on input "Search" at bounding box center [719, 69] width 109 height 18
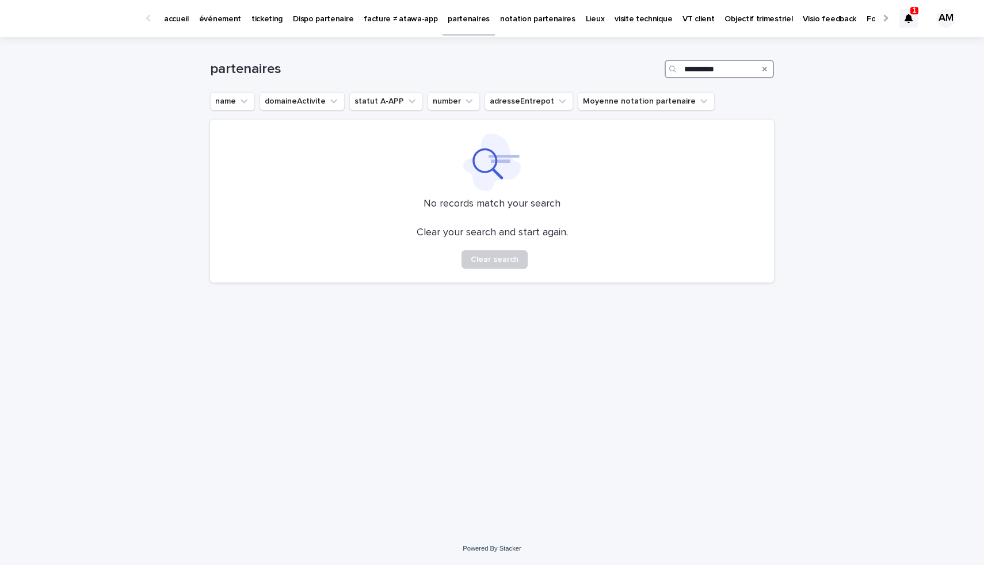
click at [689, 71] on input "**********" at bounding box center [719, 69] width 109 height 18
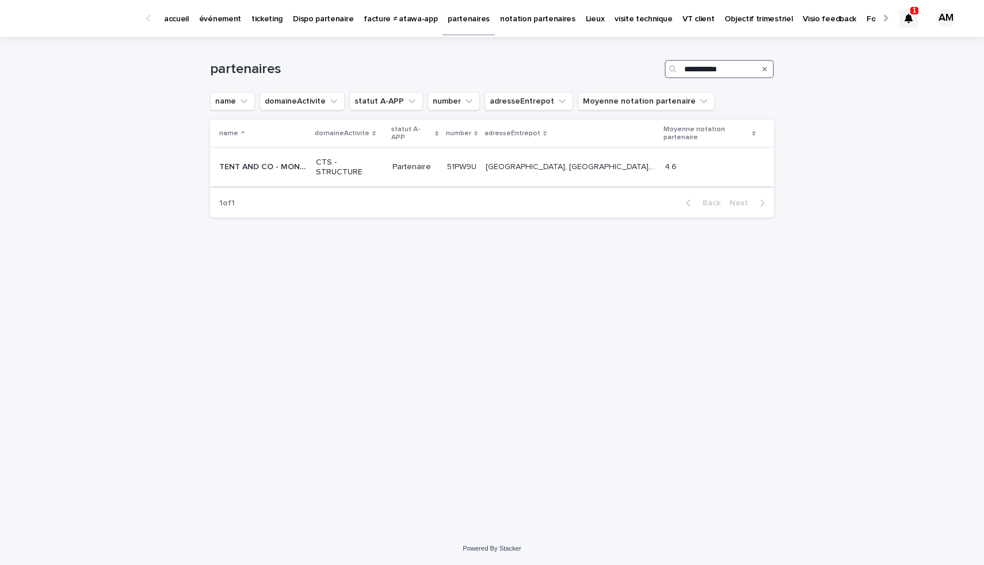
type input "**********"
click at [394, 162] on div "Partenaire" at bounding box center [414, 166] width 45 height 12
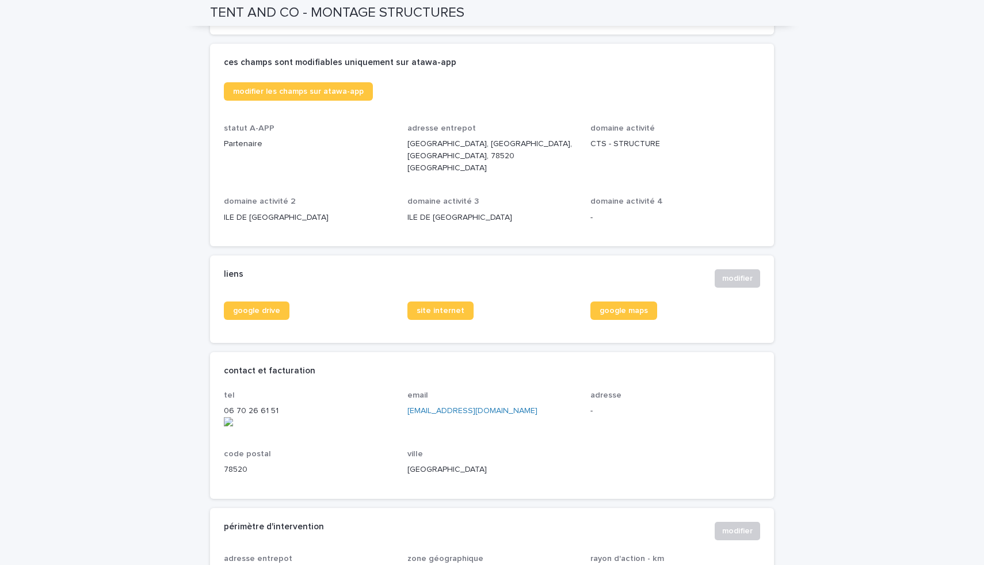
scroll to position [265, 0]
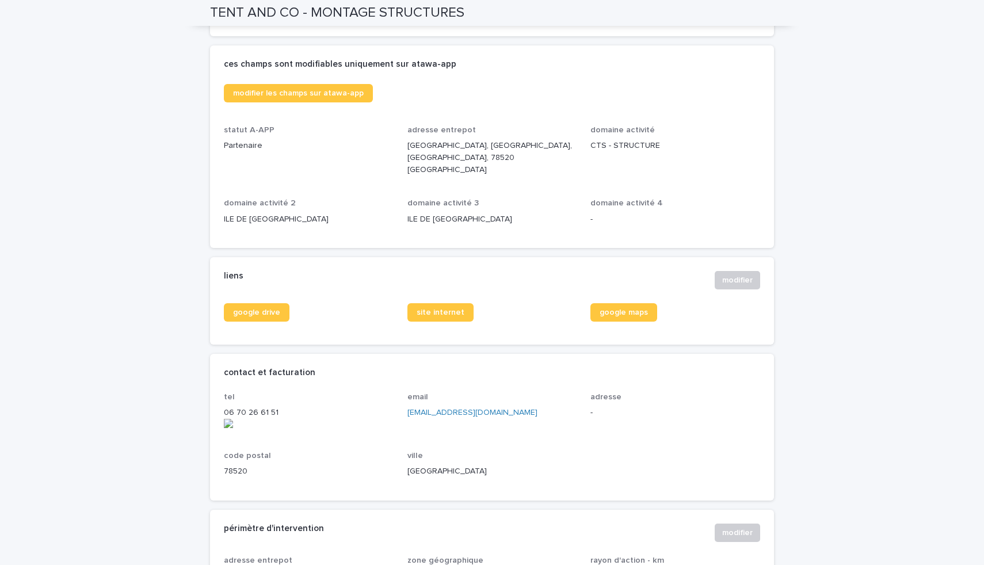
click at [446, 413] on div "email [EMAIL_ADDRESS][DOMAIN_NAME]" at bounding box center [492, 410] width 170 height 36
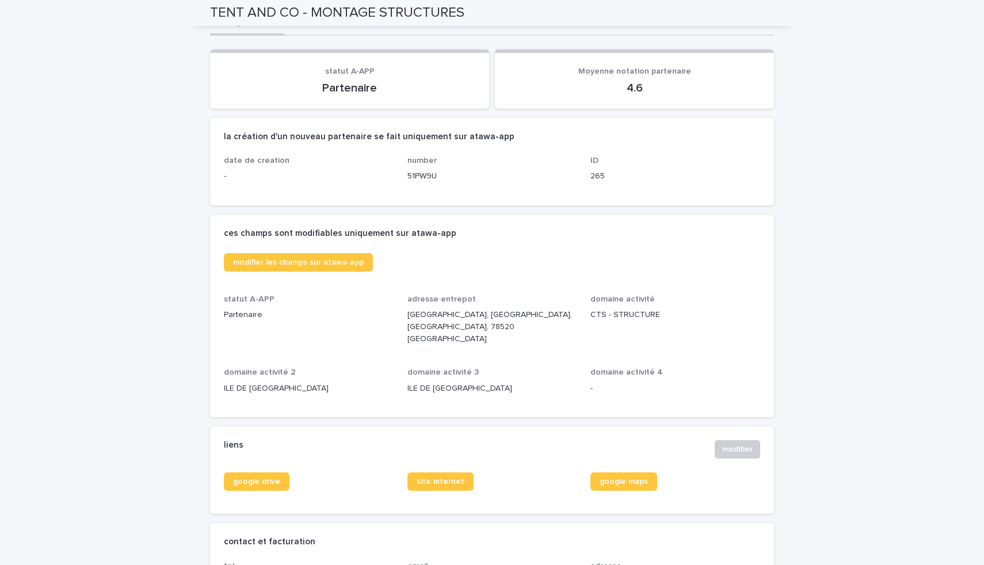
scroll to position [0, 0]
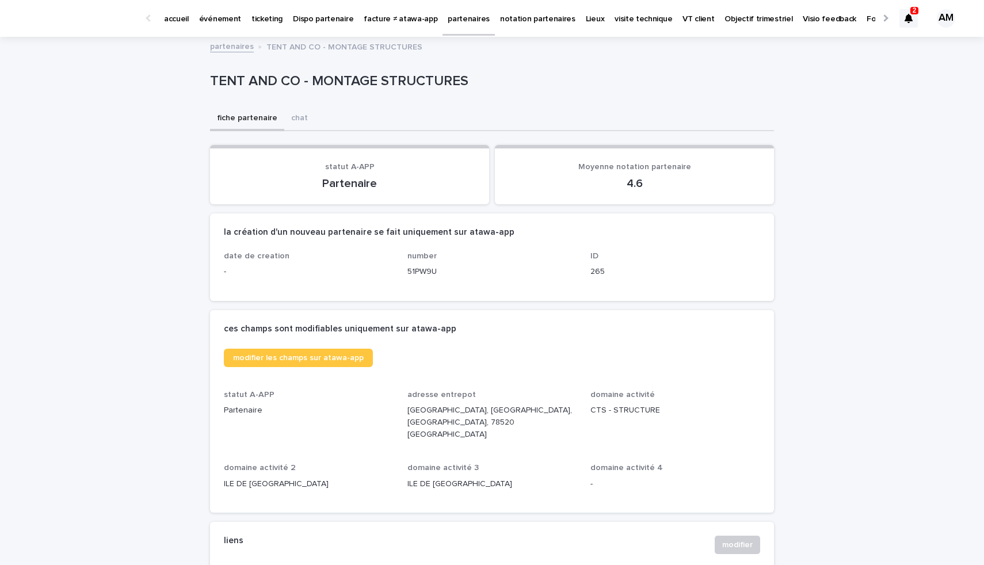
click at [448, 18] on p "partenaires" at bounding box center [469, 12] width 42 height 24
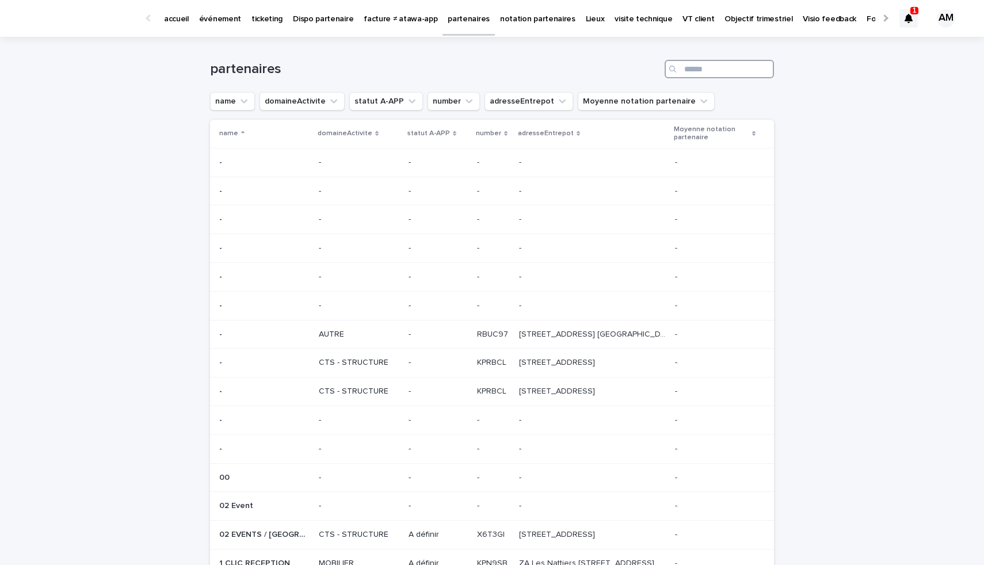
click at [703, 66] on input "Search" at bounding box center [719, 69] width 109 height 18
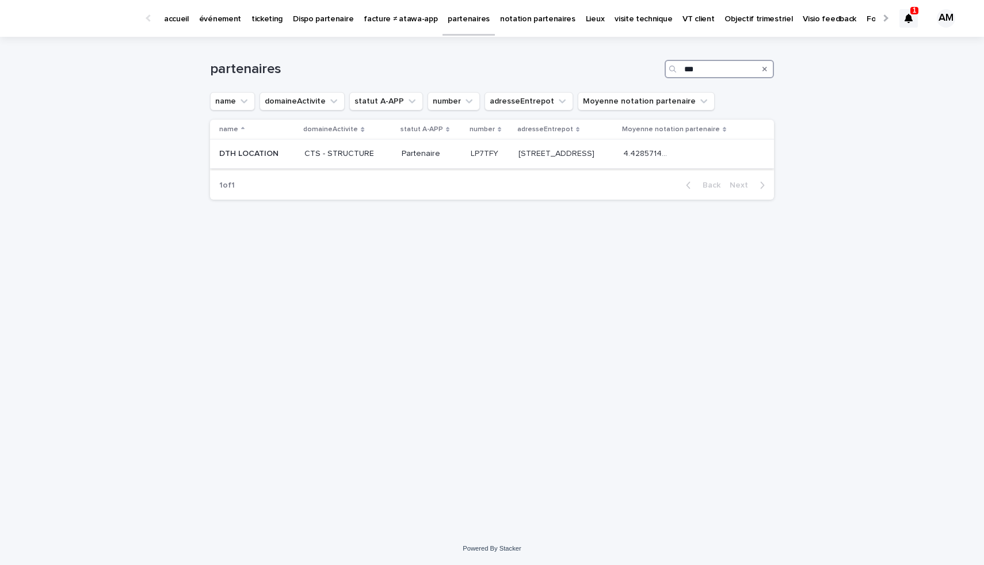
type input "***"
click at [518, 150] on p "[STREET_ADDRESS]" at bounding box center [557, 153] width 78 height 12
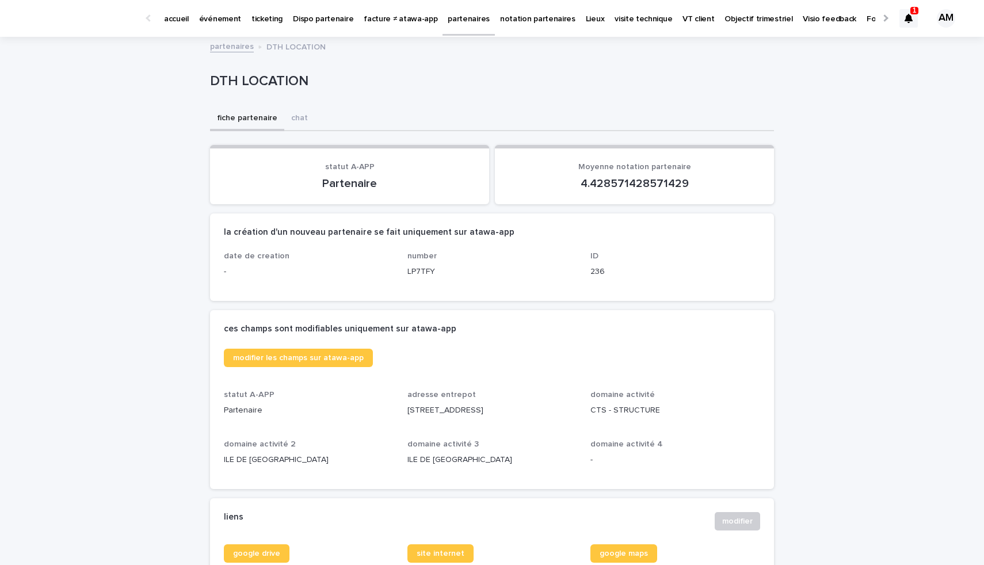
click at [456, 16] on p "partenaires" at bounding box center [469, 12] width 42 height 24
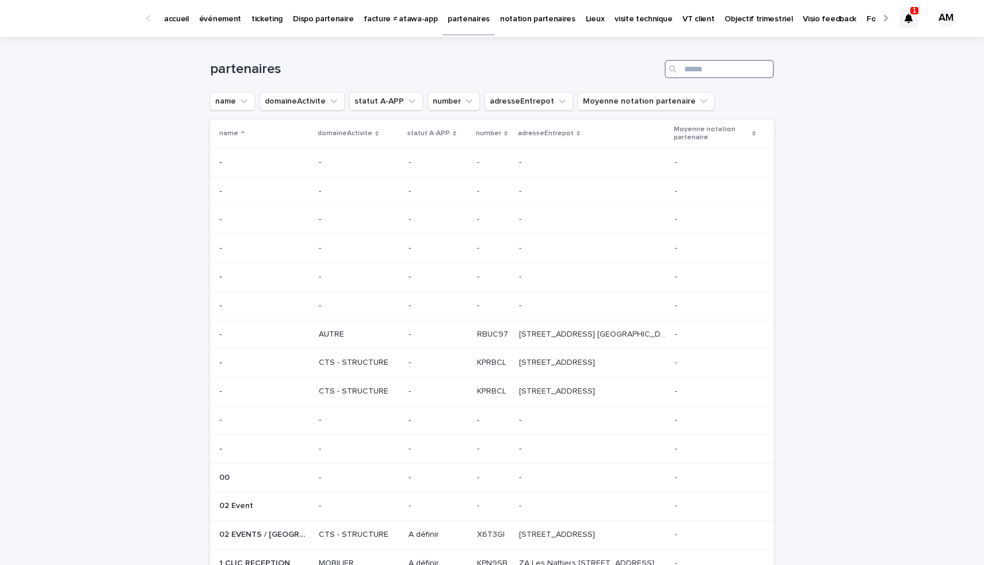
click at [721, 68] on input "Search" at bounding box center [719, 69] width 109 height 18
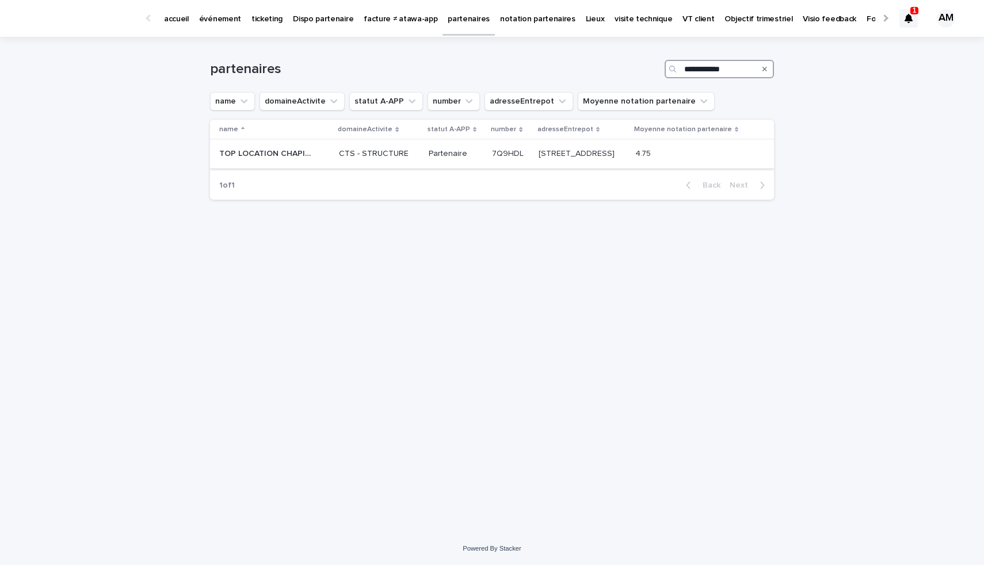
type input "**********"
click at [591, 155] on p "[STREET_ADDRESS]" at bounding box center [578, 153] width 78 height 12
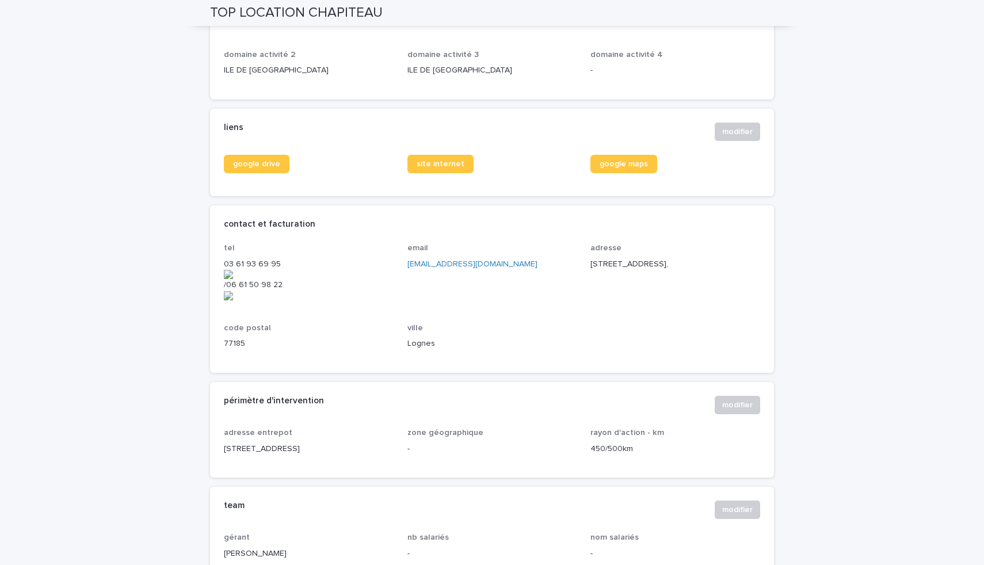
scroll to position [389, 0]
click at [359, 249] on onoff-telecom-ce-actions-wrapper at bounding box center [359, 249] width 0 height 0
click at [439, 290] on div "tel [PHONE_NUMBER] / [PHONE_NUMBER] email [EMAIL_ADDRESS][DOMAIN_NAME] adresse …" at bounding box center [492, 302] width 536 height 116
click at [431, 266] on link "[EMAIL_ADDRESS][DOMAIN_NAME]" at bounding box center [472, 265] width 130 height 8
click at [553, 338] on p "Lognes" at bounding box center [492, 344] width 170 height 12
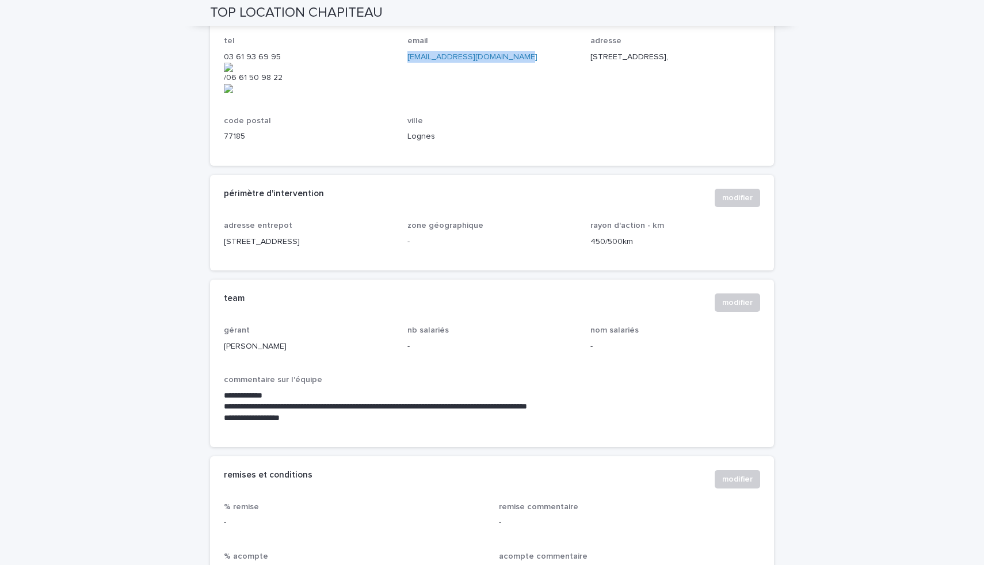
scroll to position [602, 0]
